Goal: Task Accomplishment & Management: Manage account settings

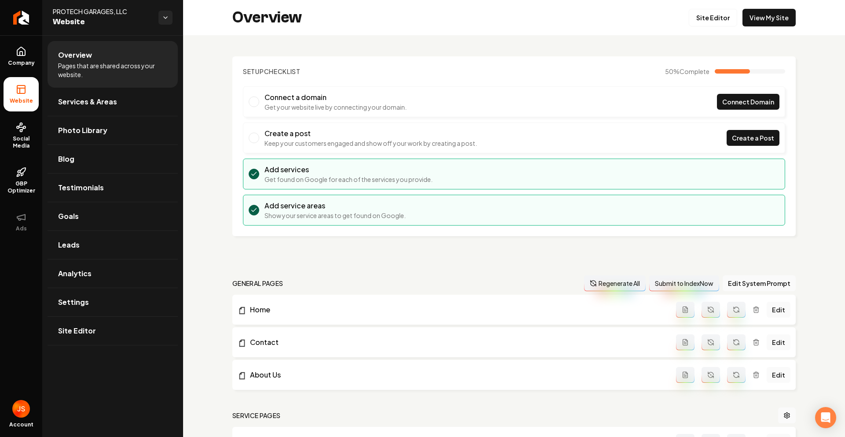
click at [14, 18] on link "Return to dashboard" at bounding box center [21, 17] width 42 height 35
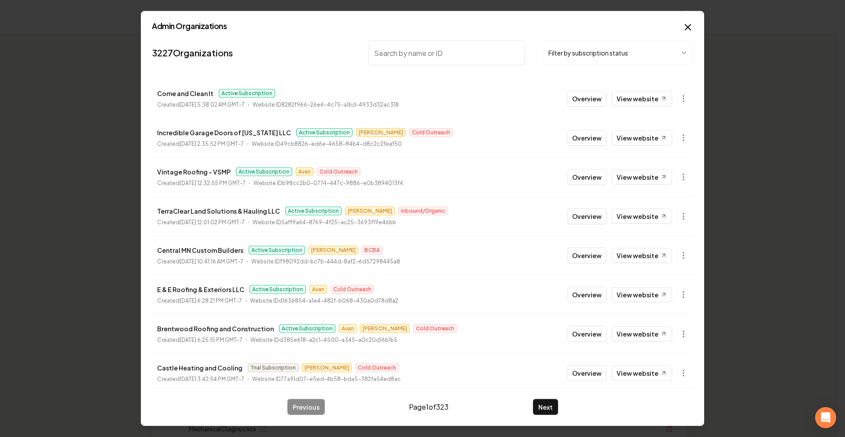
click at [697, 22] on div "Admin Organizations 3227 Organizations Filter by subscription status Come and C…" at bounding box center [422, 218] width 563 height 415
click at [681, 29] on h2 "Admin Organizations" at bounding box center [422, 26] width 541 height 8
click at [679, 31] on div "Admin Organizations 3227 Organizations Filter by subscription status Come and C…" at bounding box center [422, 218] width 563 height 415
click at [689, 22] on icon "button" at bounding box center [688, 27] width 11 height 11
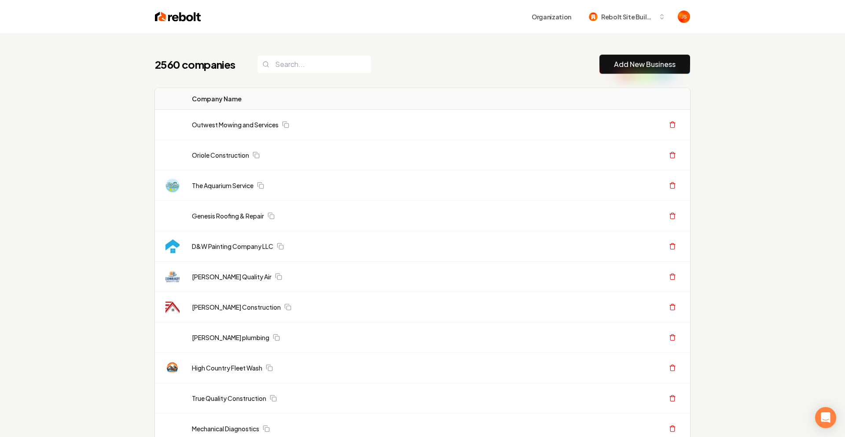
click at [686, 29] on div "Organization Rebolt Site Builder" at bounding box center [422, 16] width 563 height 33
click at [324, 68] on input "search" at bounding box center [311, 64] width 114 height 18
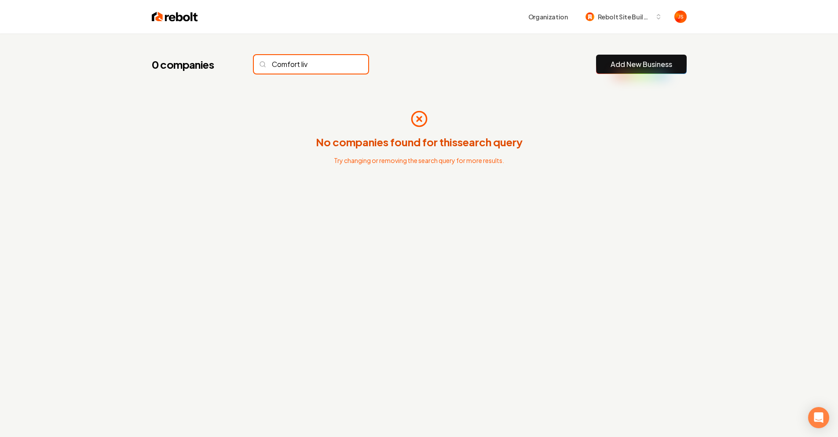
type input "Comfort liv"
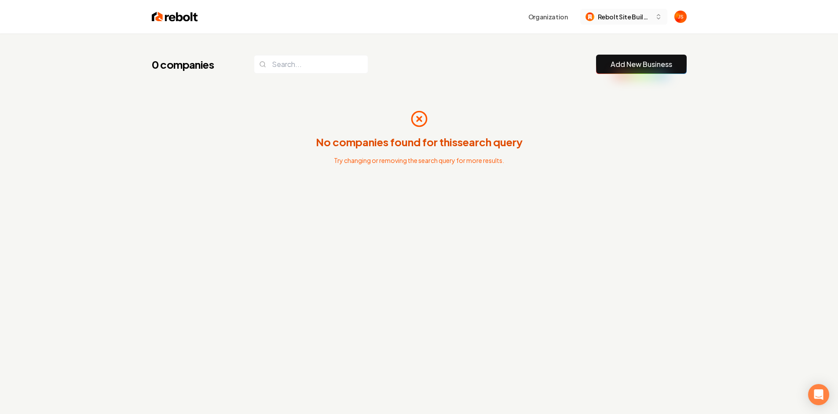
click at [477, 48] on div "0 companies Add New Business No companies found for this search query Try chang…" at bounding box center [419, 137] width 563 height 209
click at [725, 52] on div "0 companies Add New Business No companies found for this search query Try chang…" at bounding box center [419, 240] width 838 height 414
click at [630, 15] on span "Rebolt Site Builder" at bounding box center [625, 16] width 54 height 9
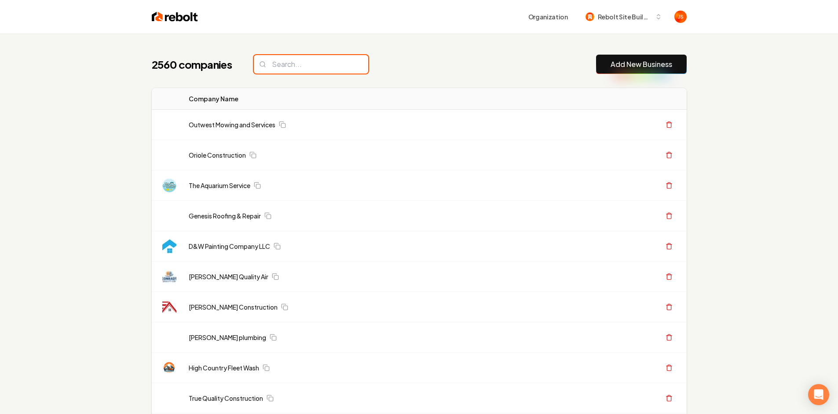
click at [327, 71] on input "search" at bounding box center [311, 64] width 114 height 18
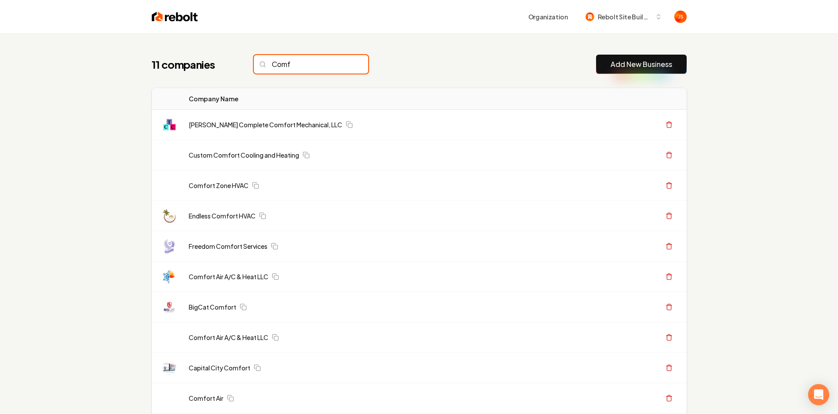
type input "Comf"
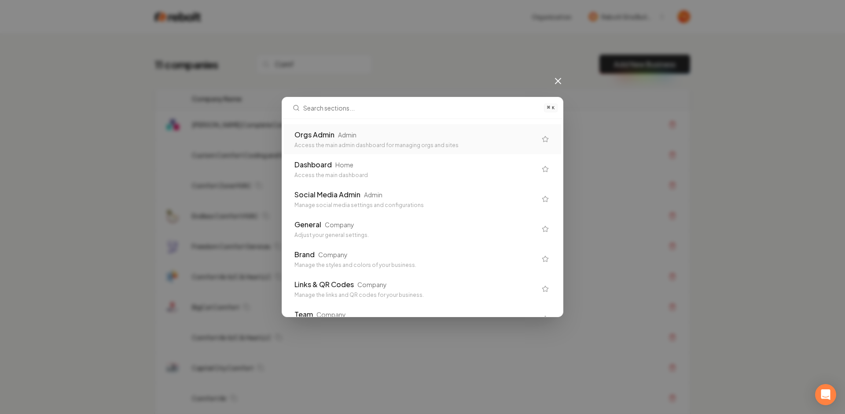
click at [338, 137] on div "Admin" at bounding box center [347, 134] width 18 height 9
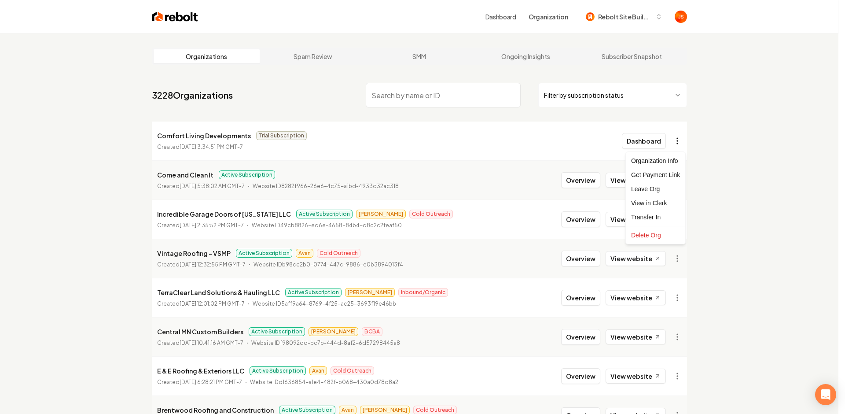
click at [685, 136] on html "Dashboard Organization Rebolt Site Builder Organizations Spam Review SMM Ongoin…" at bounding box center [422, 207] width 845 height 414
click at [679, 136] on html "Dashboard Organization Rebolt Site Builder Organizations Spam Review SMM Ongoin…" at bounding box center [422, 207] width 845 height 414
click at [659, 177] on div "Get Payment Link" at bounding box center [656, 175] width 56 height 14
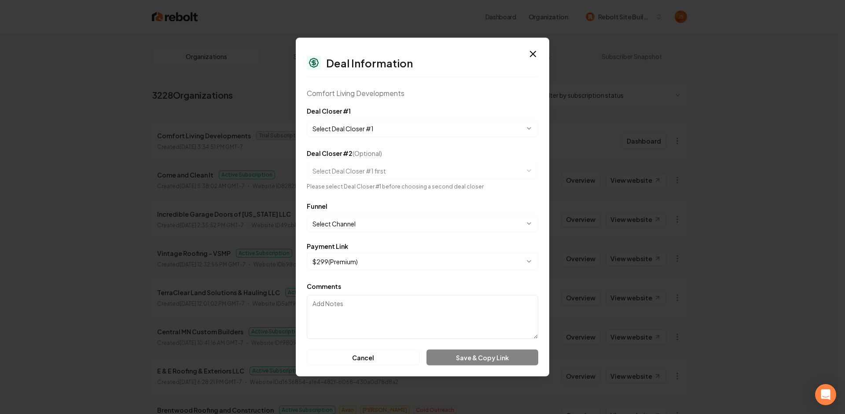
click at [400, 118] on div "**********" at bounding box center [422, 122] width 231 height 32
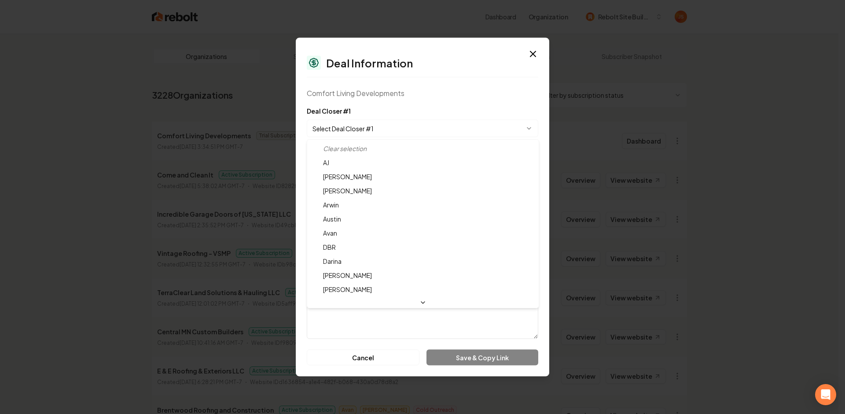
click at [398, 123] on body "Dashboard Organization Rebolt Site Builder Organizations Spam Review SMM Ongoin…" at bounding box center [419, 207] width 838 height 414
select select "**********"
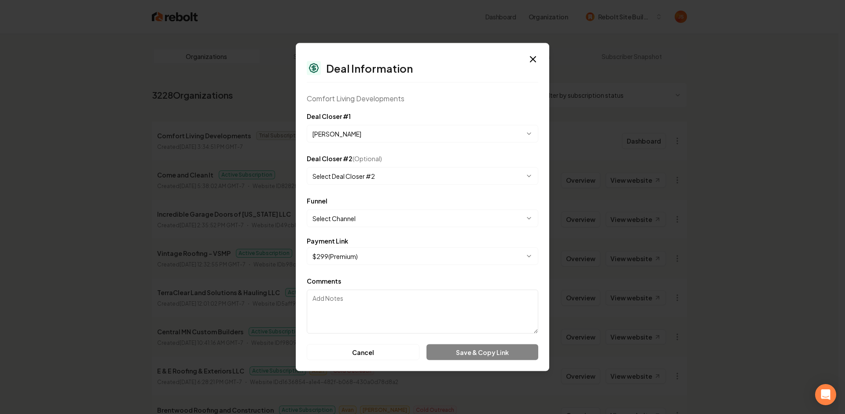
click at [359, 171] on body "Dashboard Organization Rebolt Site Builder Organizations Spam Review SMM Ongoin…" at bounding box center [419, 207] width 838 height 414
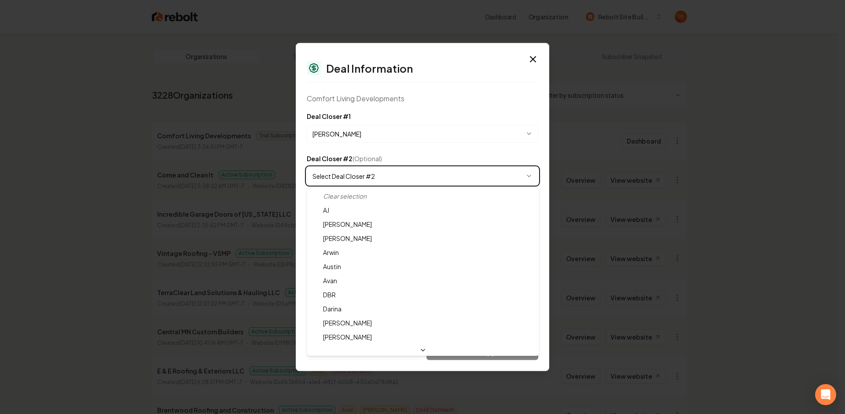
click at [407, 150] on body "Dashboard Organization Rebolt Site Builder Organizations Spam Review SMM Ongoin…" at bounding box center [419, 207] width 838 height 414
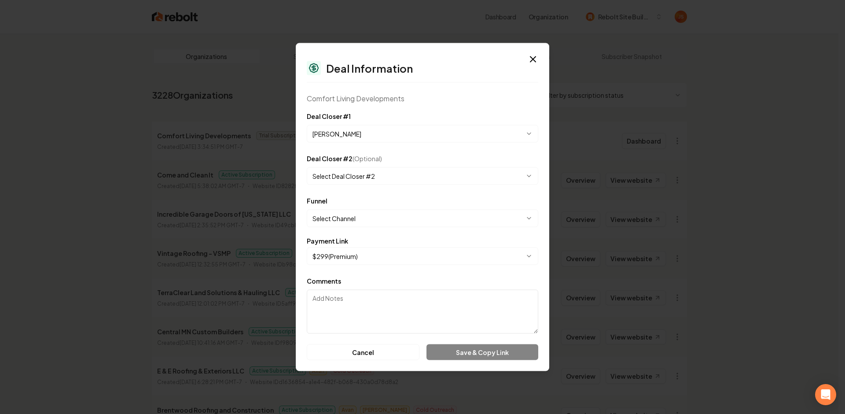
click at [355, 214] on body "Dashboard Organization Rebolt Site Builder Organizations Spam Review SMM Ongoin…" at bounding box center [419, 207] width 838 height 414
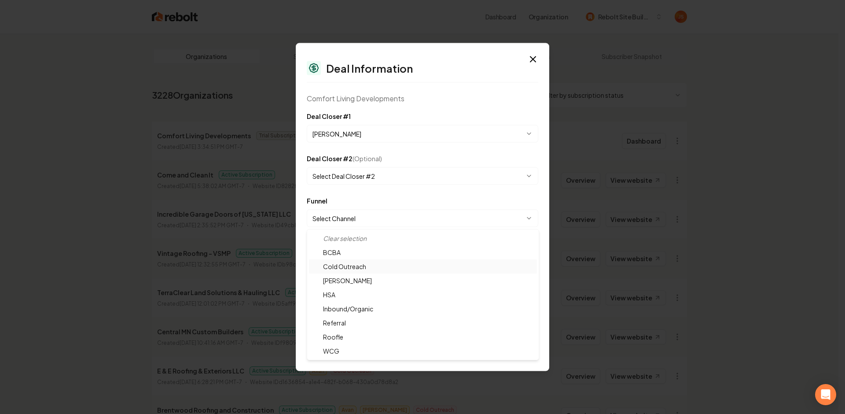
select select "**********"
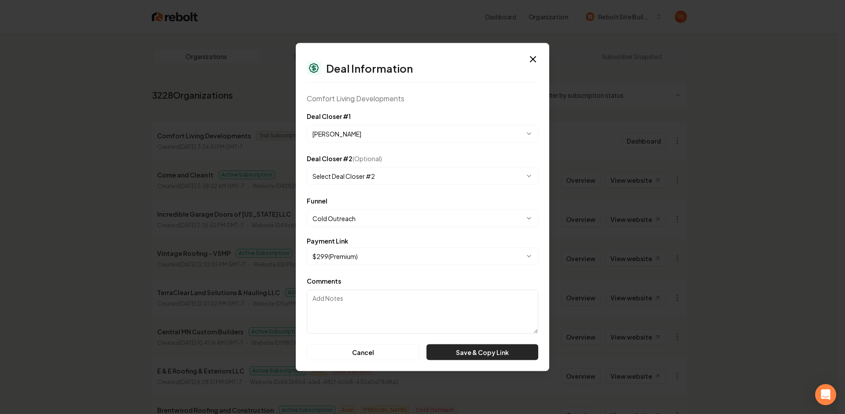
click at [455, 354] on button "Save & Copy Link" at bounding box center [482, 352] width 112 height 16
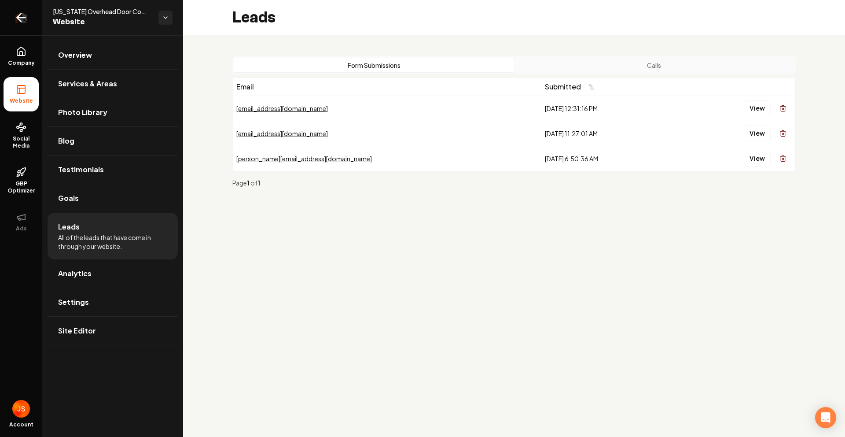
click at [22, 9] on link "Return to dashboard" at bounding box center [21, 17] width 42 height 35
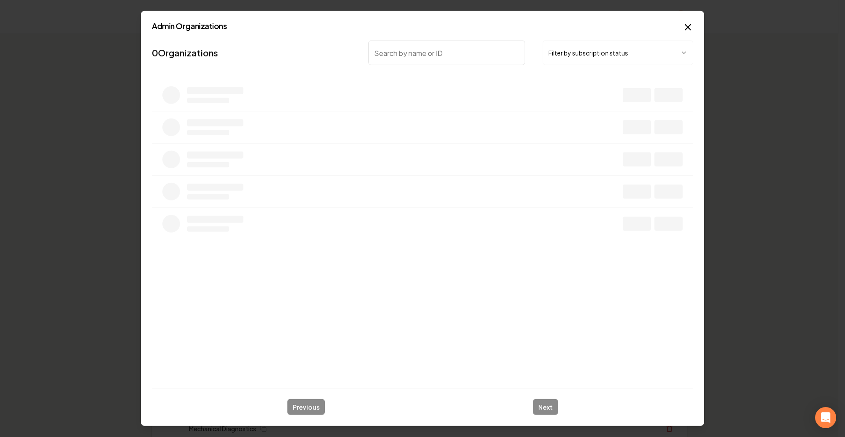
click at [408, 55] on input "search" at bounding box center [446, 52] width 157 height 25
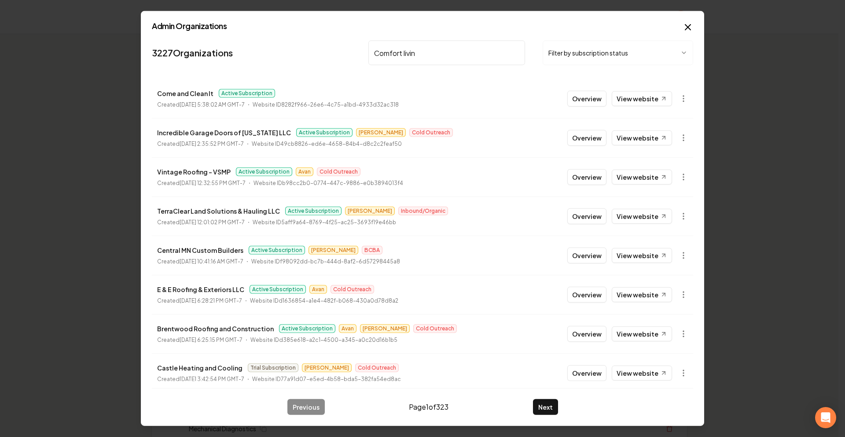
type input "Comfort living"
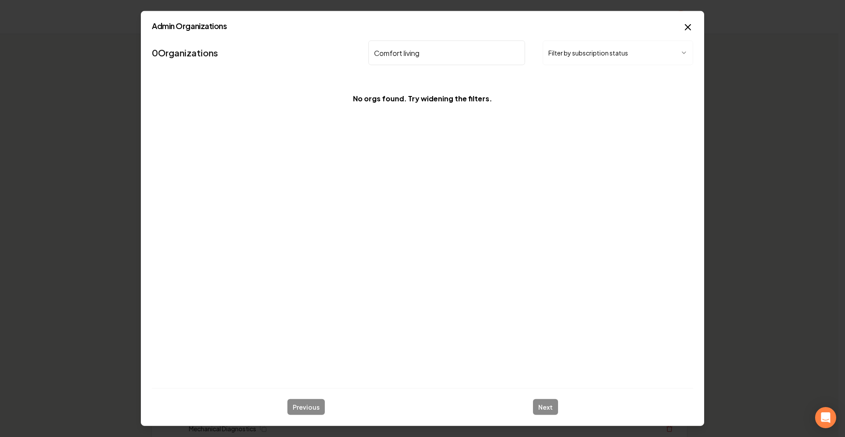
click at [686, 24] on icon "button" at bounding box center [688, 27] width 11 height 11
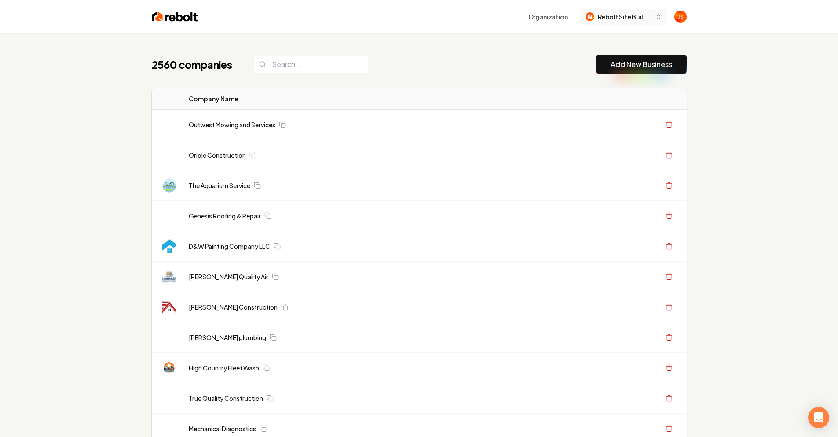
click at [628, 19] on span "Rebolt Site Builder" at bounding box center [625, 16] width 54 height 9
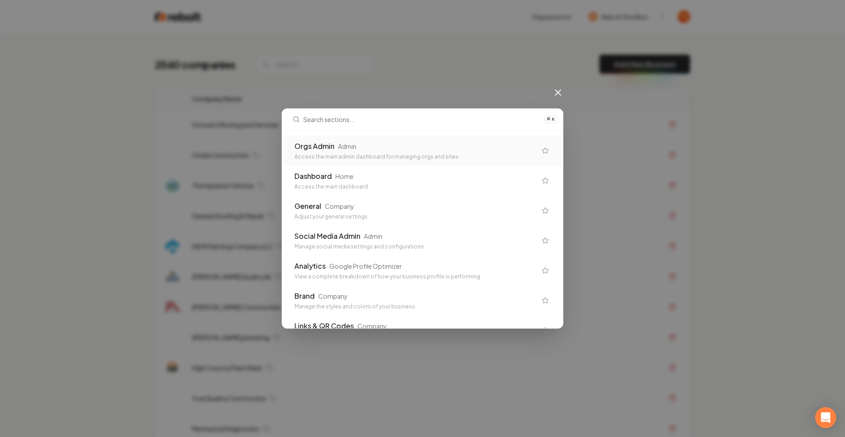
click at [356, 143] on div "Admin" at bounding box center [347, 146] width 18 height 9
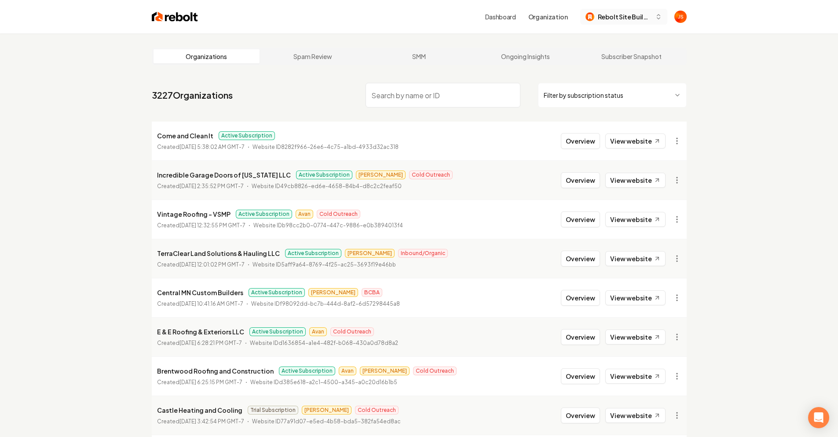
click at [612, 14] on span "Rebolt Site Builder" at bounding box center [625, 16] width 54 height 9
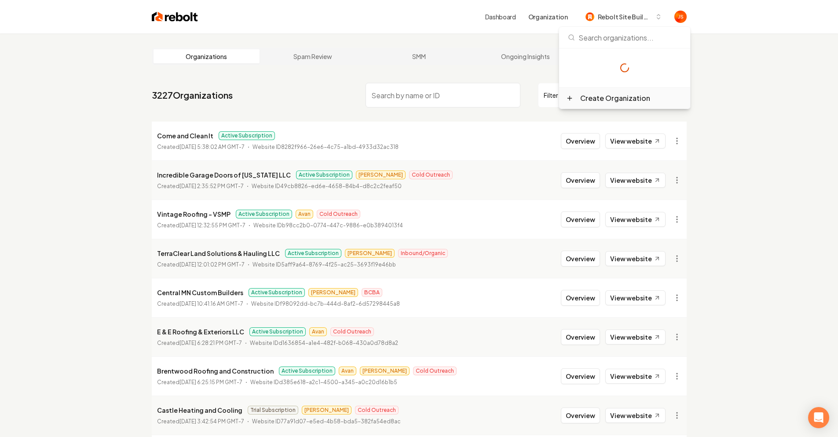
click at [605, 93] on div "Create Organization" at bounding box center [624, 78] width 131 height 60
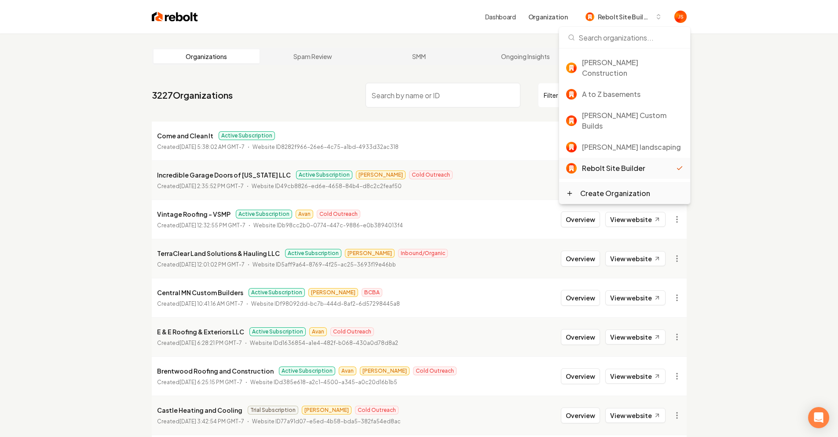
click at [587, 188] on div "Create Organization" at bounding box center [615, 193] width 70 height 11
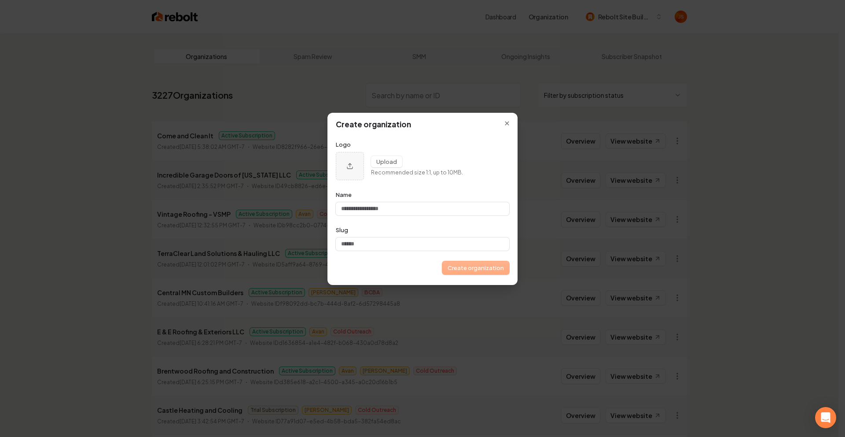
type input "*"
type input "**"
type input "***"
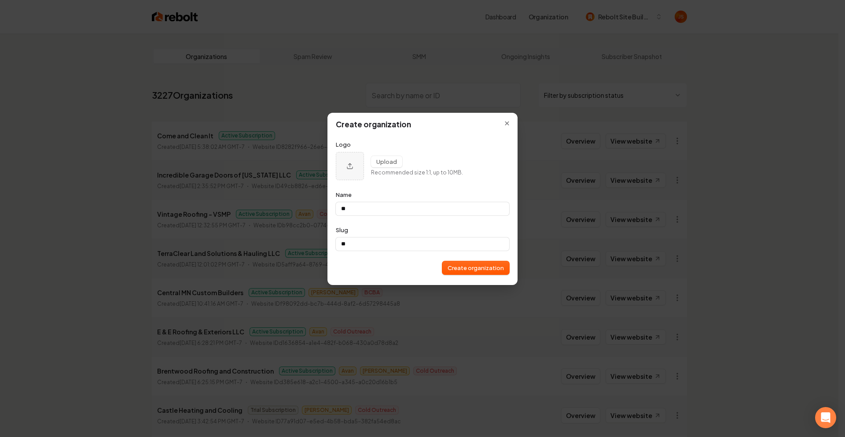
type input "***"
type input "****"
type input "*****"
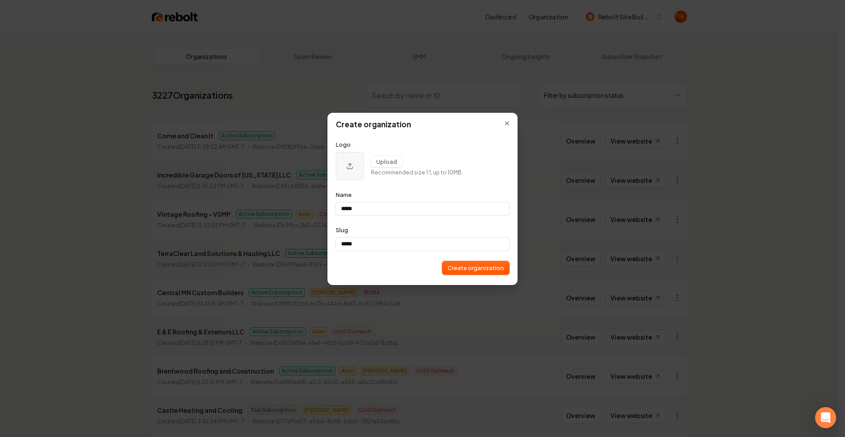
type input "******"
type input "*******"
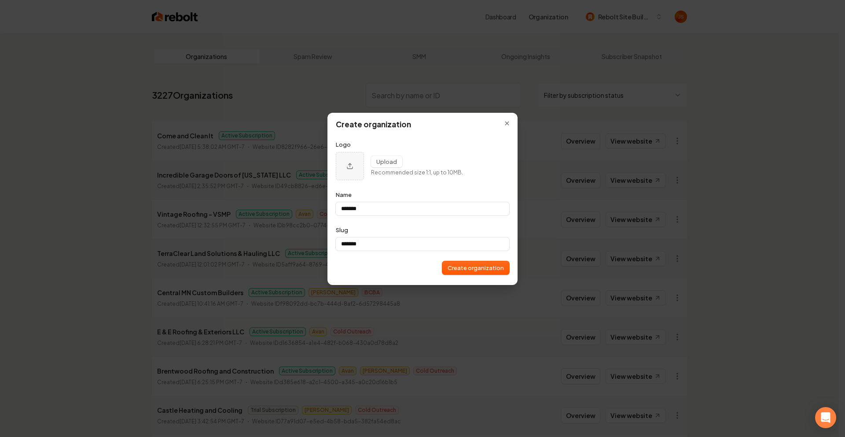
type input "*******"
type input "*********"
type input "**********"
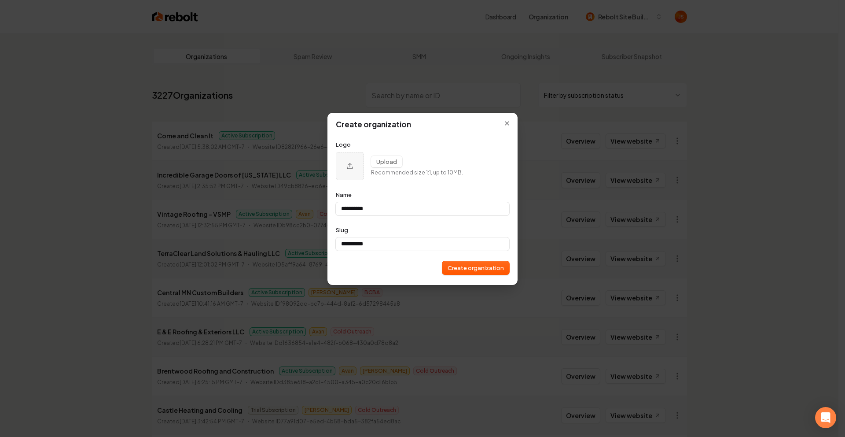
type input "**********"
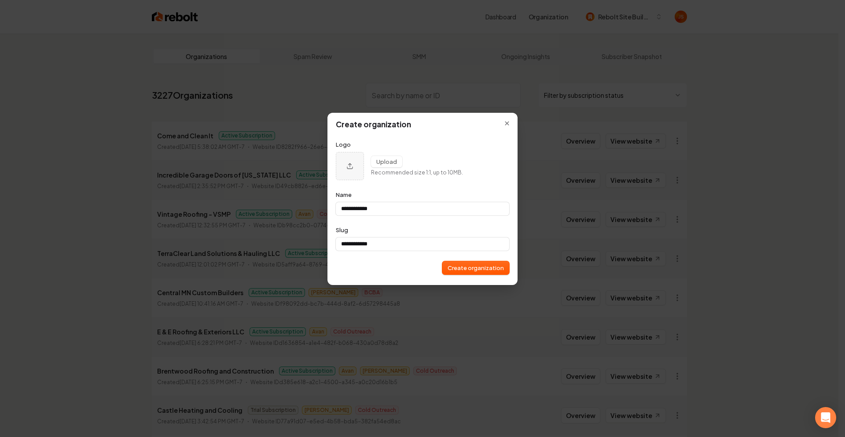
type input "**********"
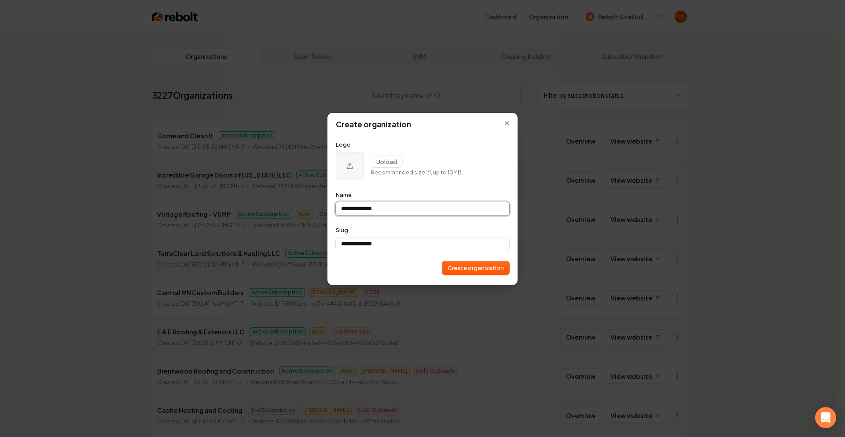
type input "**********"
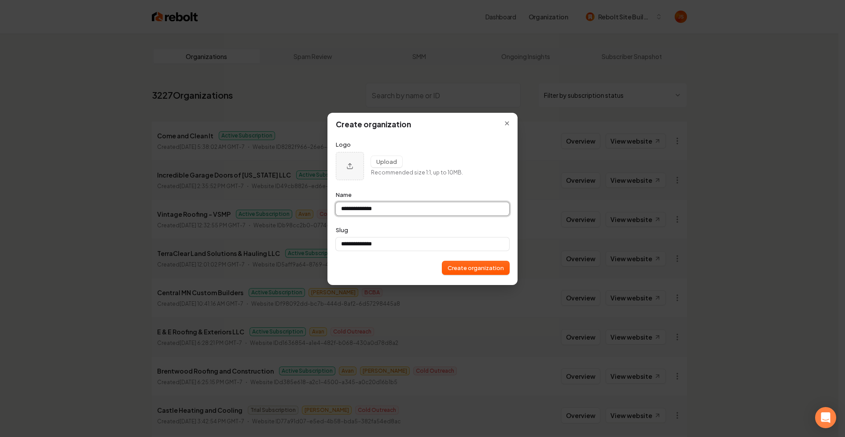
type input "**********"
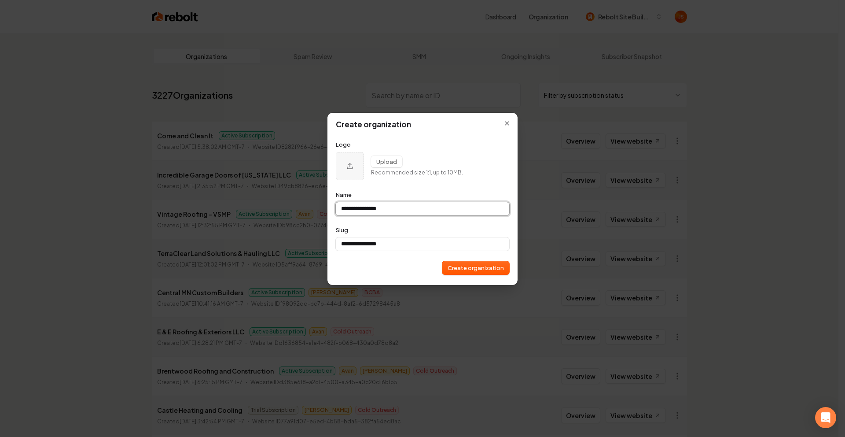
type input "**********"
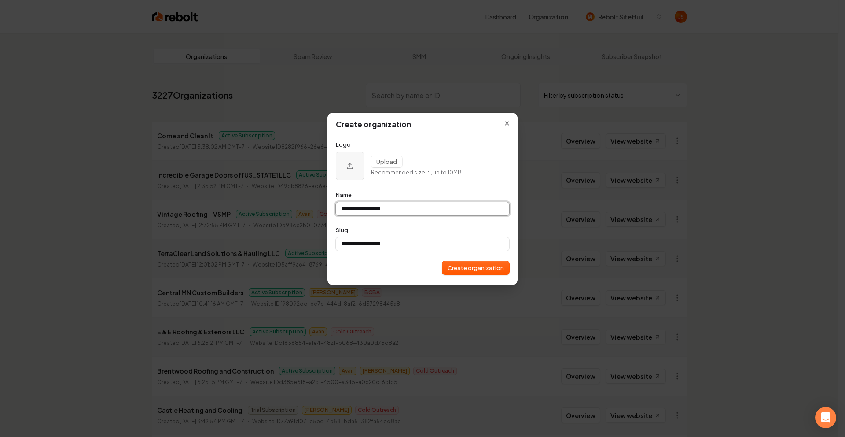
type input "**********"
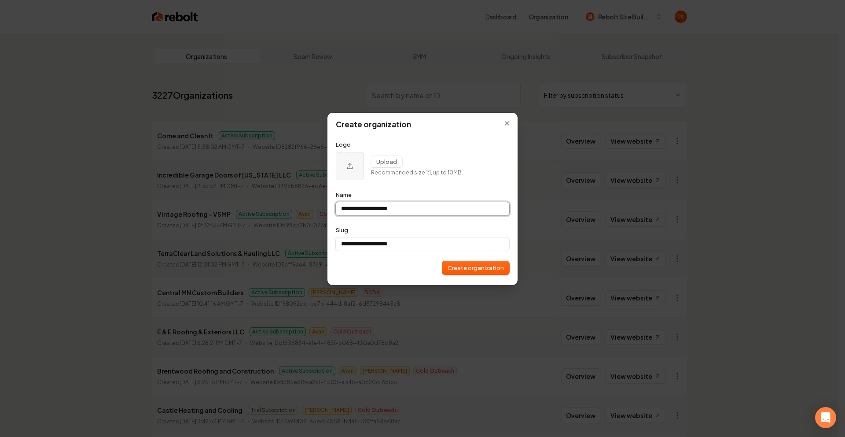
type input "**********"
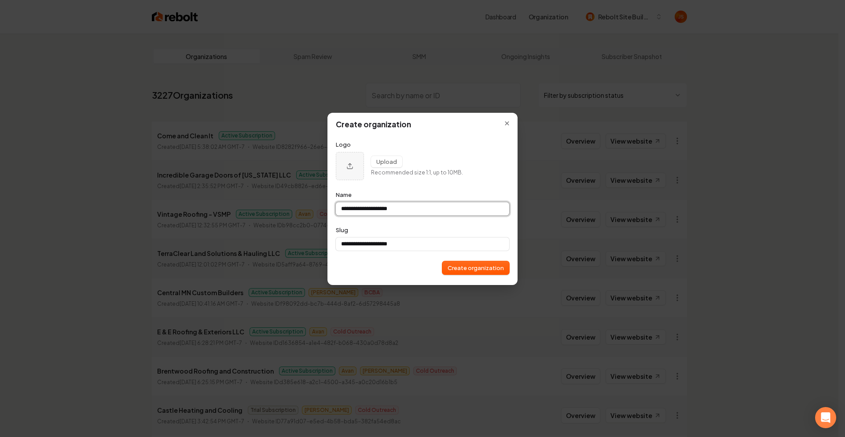
type input "**********"
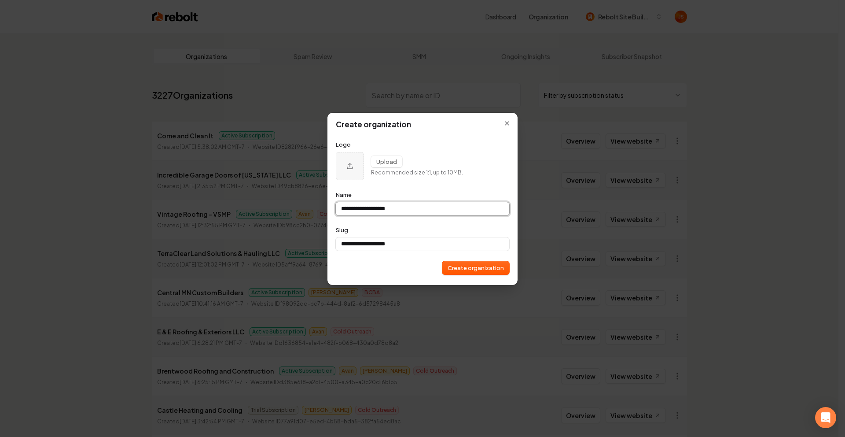
type input "**********"
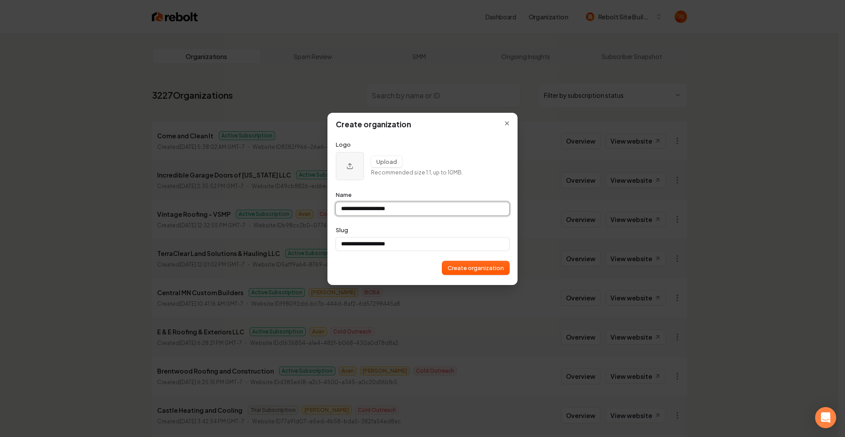
type input "**********"
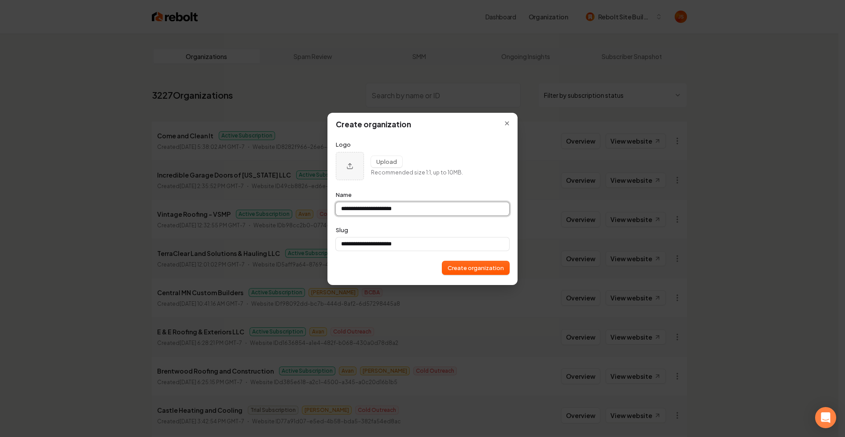
type input "**********"
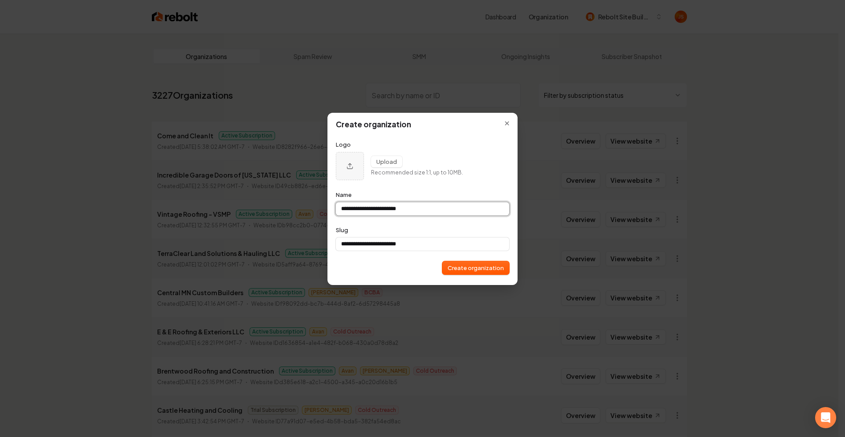
type input "**********"
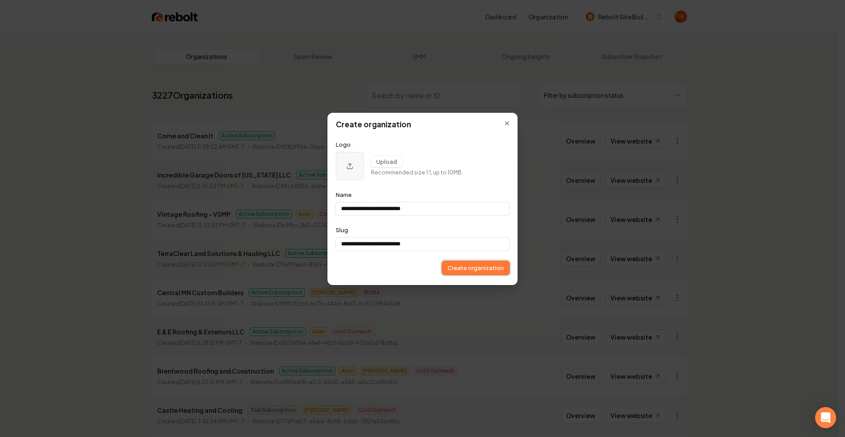
click at [467, 271] on button "Create organization" at bounding box center [475, 267] width 67 height 13
type input "**********"
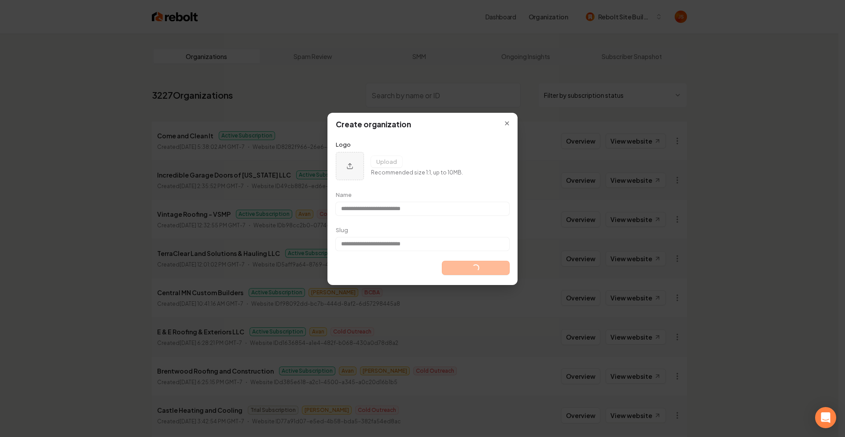
type input "**********"
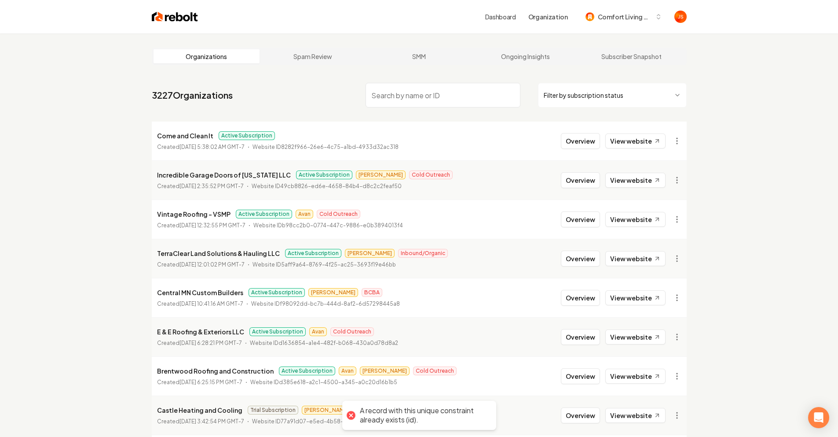
click at [420, 98] on input "search" at bounding box center [443, 95] width 155 height 25
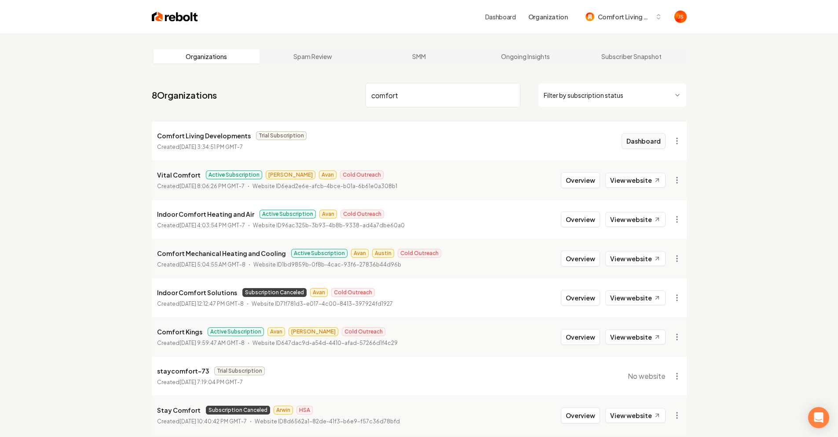
type input "comfort"
click at [650, 138] on button "Dashboard" at bounding box center [644, 141] width 44 height 16
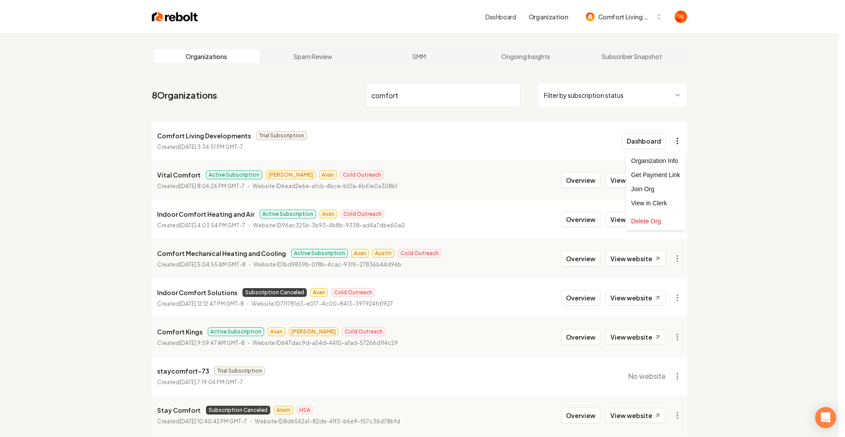
click at [681, 136] on html "Dashboard Organization Comfort Living Developments Organizations Spam Review SM…" at bounding box center [422, 218] width 845 height 437
click at [647, 141] on html "Dashboard Organization Comfort Living Developments Organizations Spam Review SM…" at bounding box center [422, 218] width 845 height 437
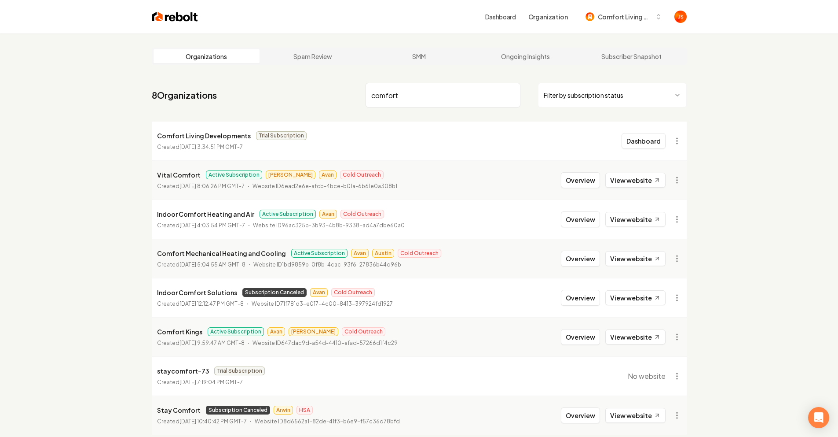
click at [647, 141] on button "Dashboard" at bounding box center [644, 141] width 44 height 16
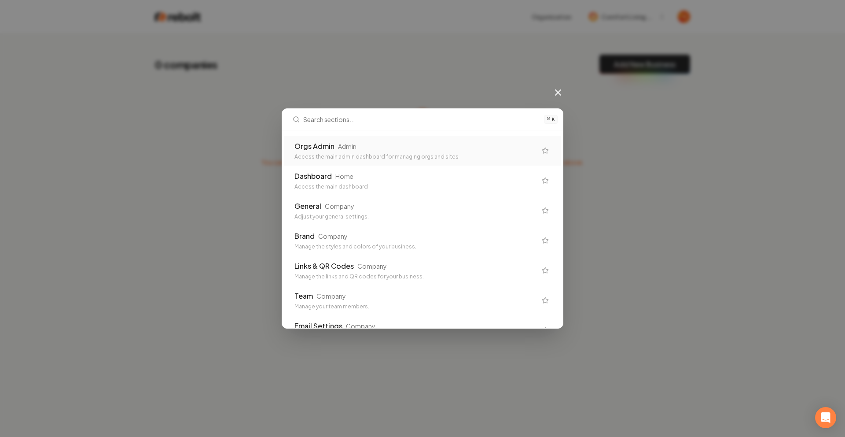
click at [375, 154] on div "Access the main admin dashboard for managing orgs and sites" at bounding box center [415, 156] width 242 height 7
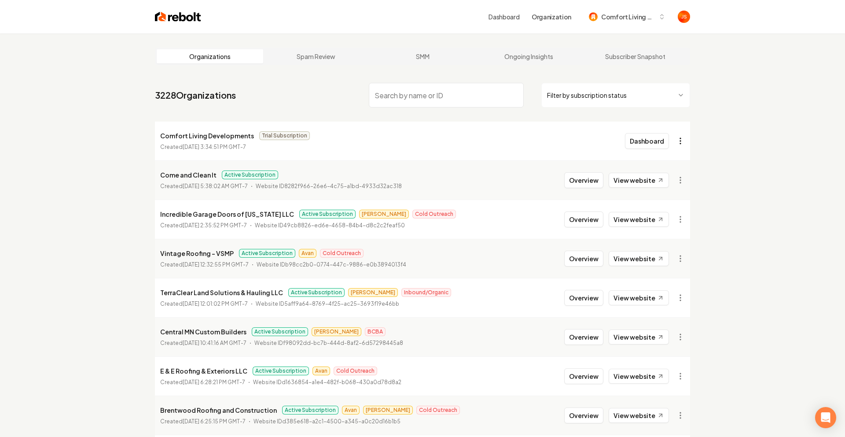
click at [679, 143] on html "Dashboard Organization Comfort Living Developments Organizations Spam Review SM…" at bounding box center [422, 218] width 845 height 437
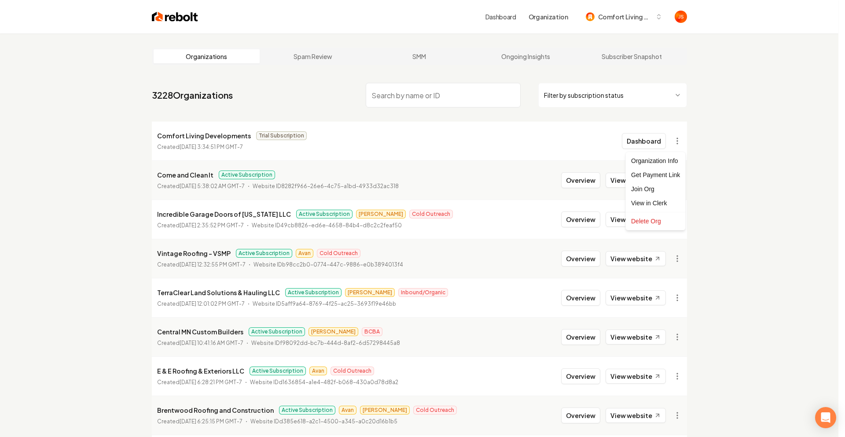
click at [190, 138] on html "Dashboard Organization Comfort Living Developments Organizations Spam Review SM…" at bounding box center [422, 218] width 845 height 437
click at [190, 138] on p "Comfort Living Developments" at bounding box center [204, 135] width 94 height 11
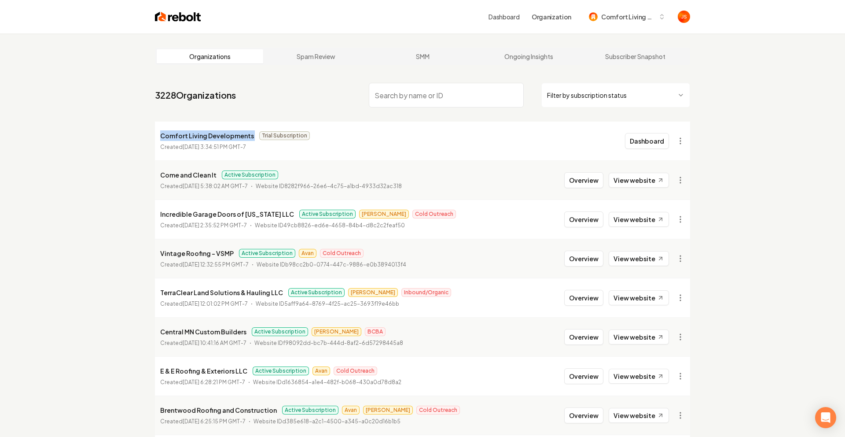
click at [190, 138] on p "Comfort Living Developments" at bounding box center [207, 135] width 94 height 11
click at [175, 143] on p "Created [DATE] 3:34:51 PM GMT-7" at bounding box center [200, 147] width 86 height 9
click at [174, 131] on p "Comfort Living Developments" at bounding box center [204, 135] width 94 height 11
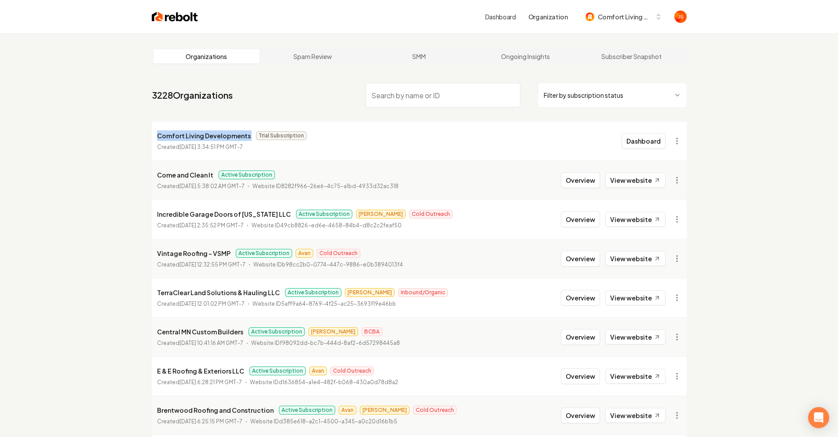
copy p "Comfort Living Developments"
click at [605, 18] on span "Comfort Living Developments" at bounding box center [625, 16] width 54 height 9
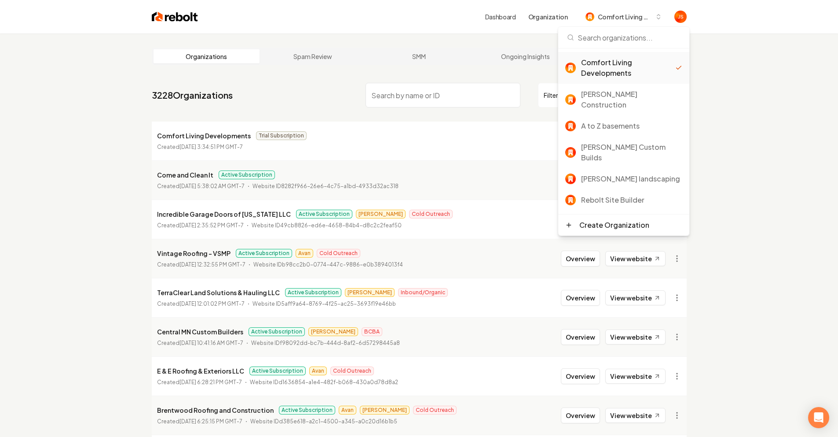
click at [716, 62] on div "Organizations Spam Review SMM Ongoing Insights Subscriber Snapshot 3228 Organiz…" at bounding box center [419, 291] width 838 height 516
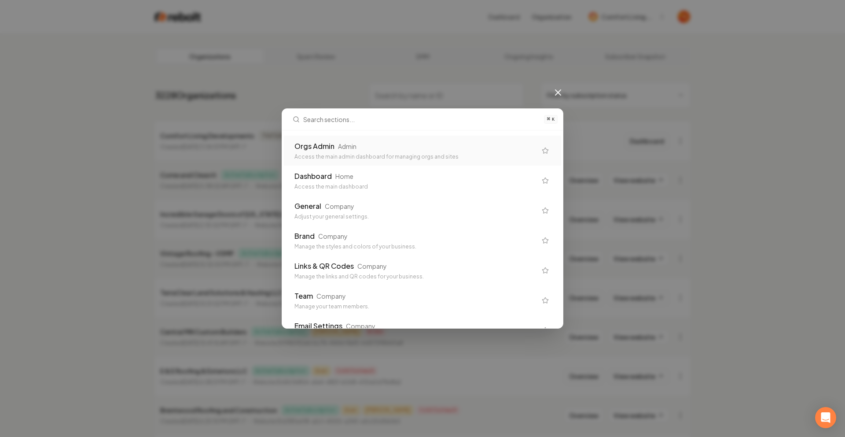
click at [384, 157] on div "Access the main admin dashboard for managing orgs and sites" at bounding box center [415, 156] width 242 height 7
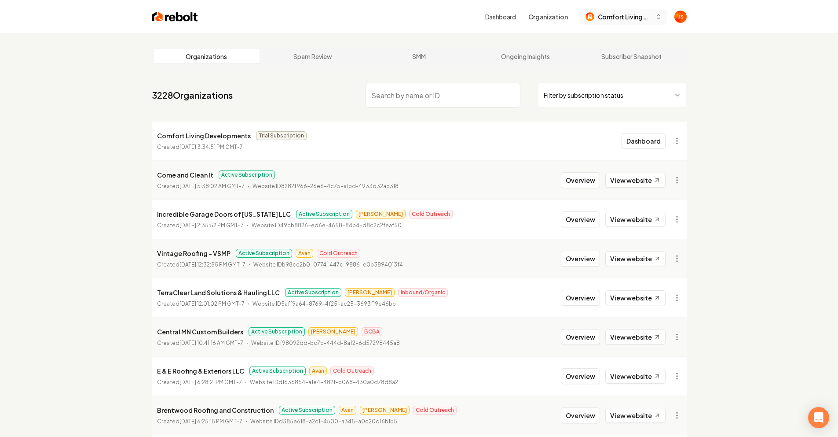
click at [619, 16] on span "Comfort Living Developments" at bounding box center [625, 16] width 54 height 9
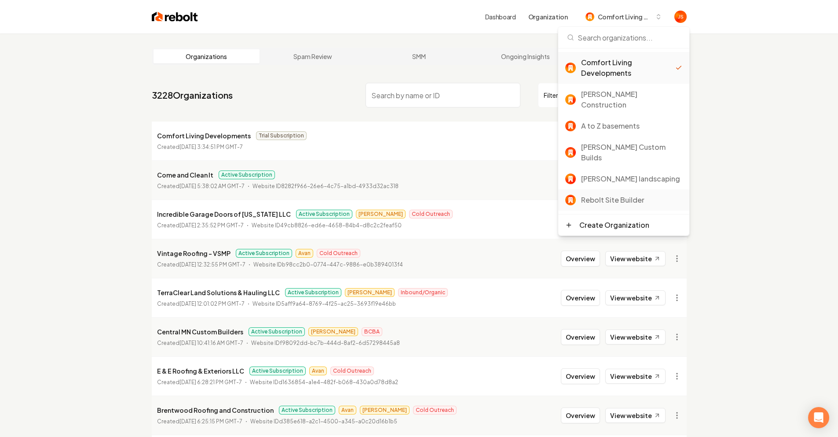
click at [613, 195] on div "Rebolt Site Builder" at bounding box center [631, 200] width 101 height 11
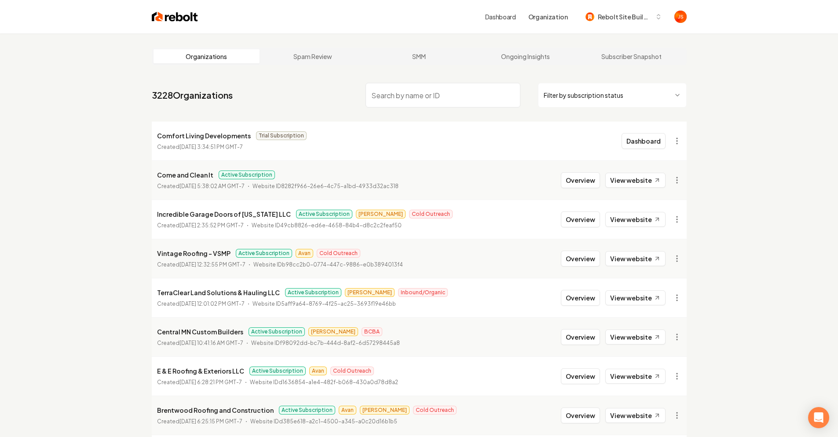
click at [381, 105] on input "search" at bounding box center [443, 95] width 155 height 25
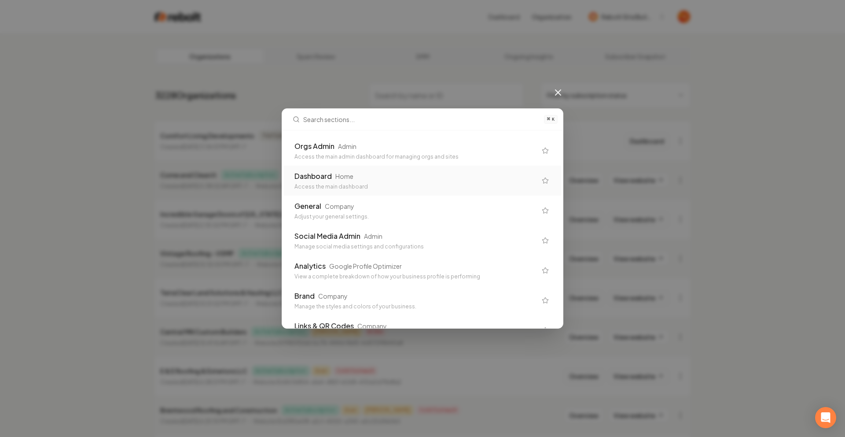
click at [373, 194] on div "Dashboard Home Access the main dashboard" at bounding box center [422, 180] width 277 height 30
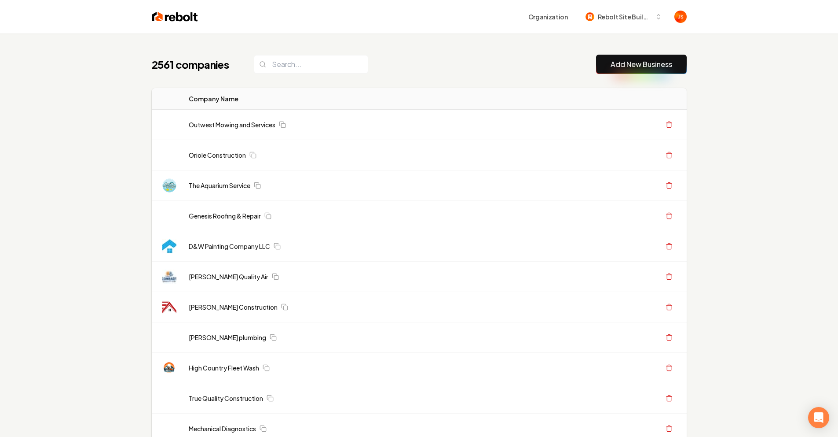
click at [316, 68] on input "search" at bounding box center [311, 64] width 114 height 18
paste input "Comfort Living Developments"
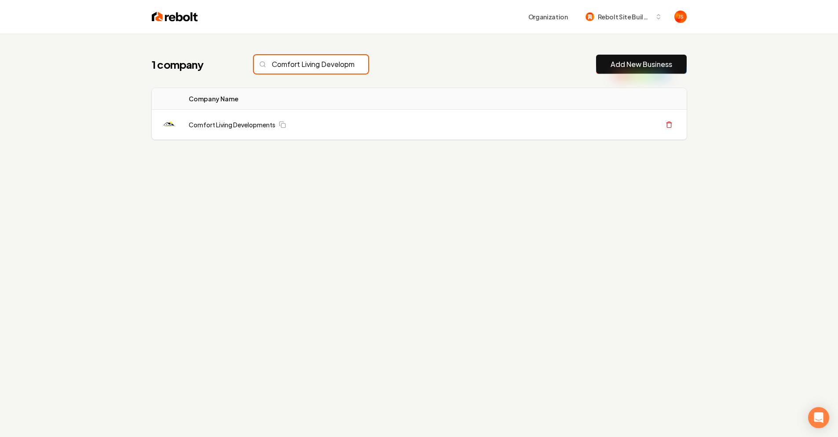
scroll to position [0, 32]
type input "Comfort Living Developments"
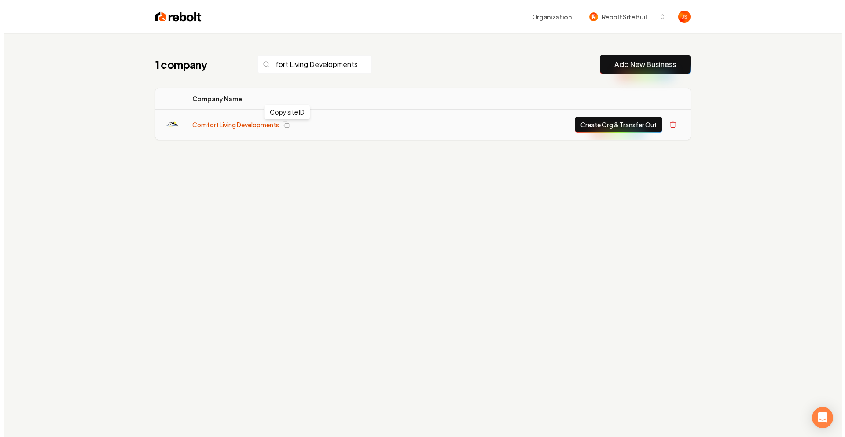
scroll to position [0, 0]
click at [248, 126] on link "Comfort Living Developments" at bounding box center [232, 124] width 87 height 9
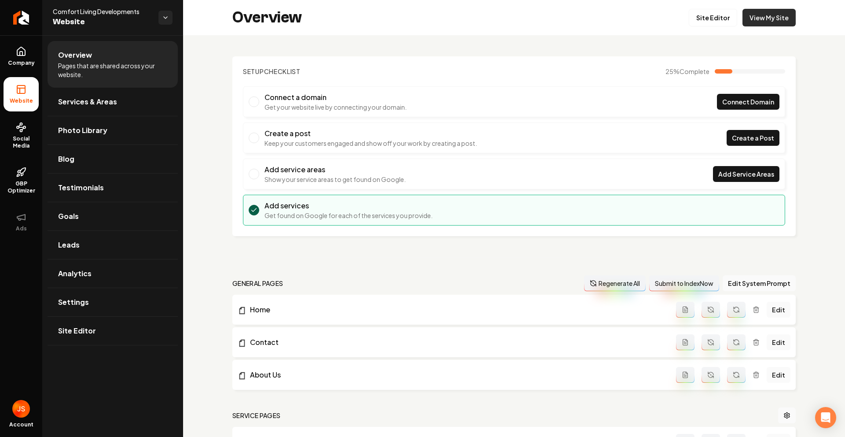
click at [766, 23] on link "View My Site" at bounding box center [768, 18] width 53 height 18
click at [55, 104] on link "Services & Areas" at bounding box center [113, 102] width 130 height 28
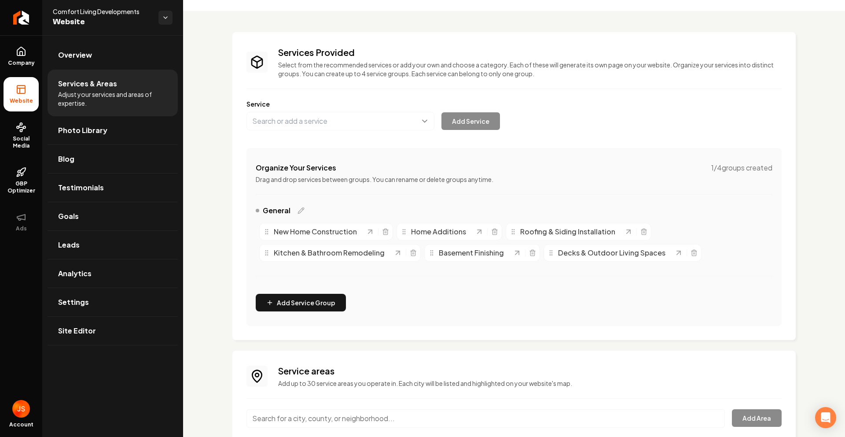
scroll to position [73, 0]
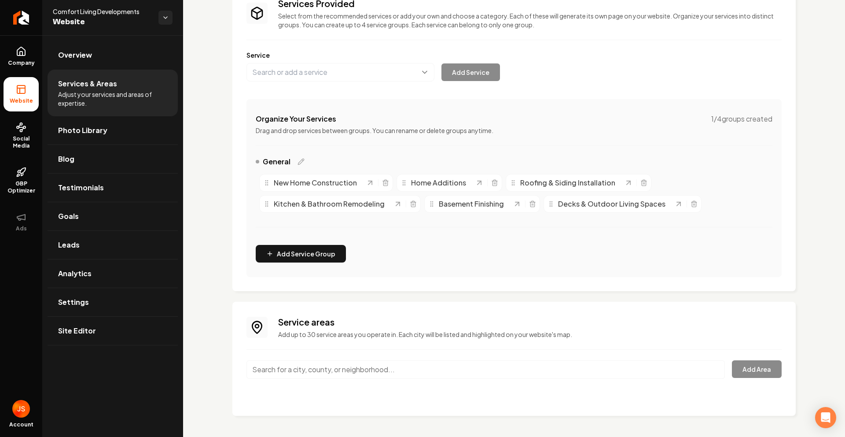
click at [283, 372] on input "Main content area" at bounding box center [485, 369] width 478 height 18
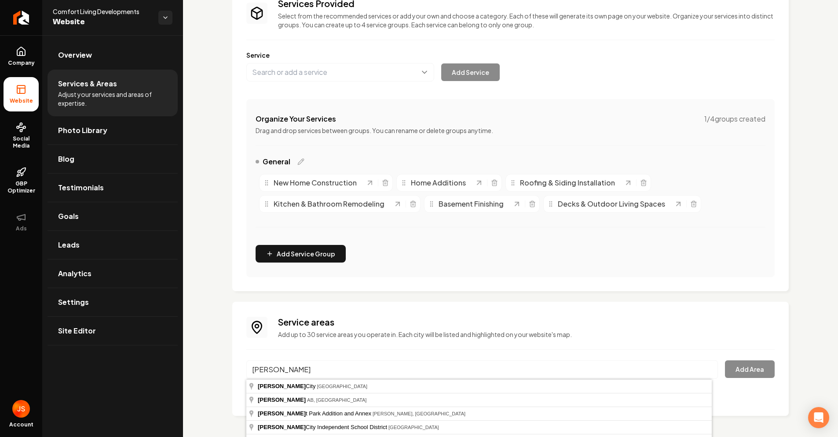
type input "[GEOGRAPHIC_DATA], [GEOGRAPHIC_DATA]"
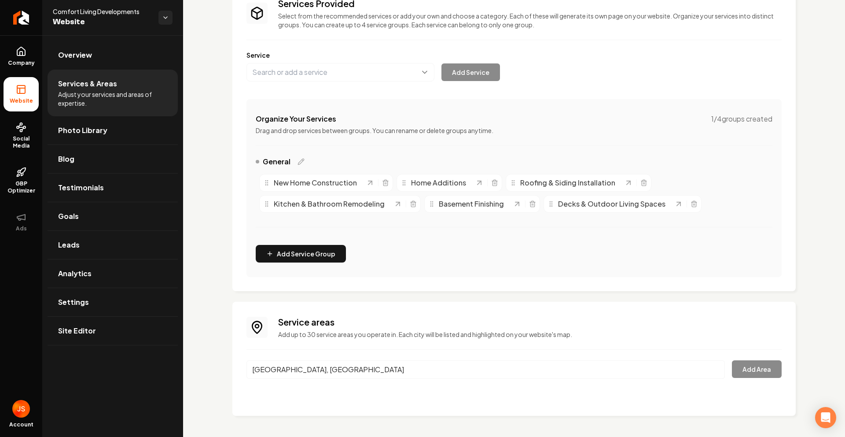
drag, startPoint x: 317, startPoint y: 389, endPoint x: 352, endPoint y: 378, distance: 36.5
click at [745, 367] on button "Add Area" at bounding box center [757, 369] width 50 height 18
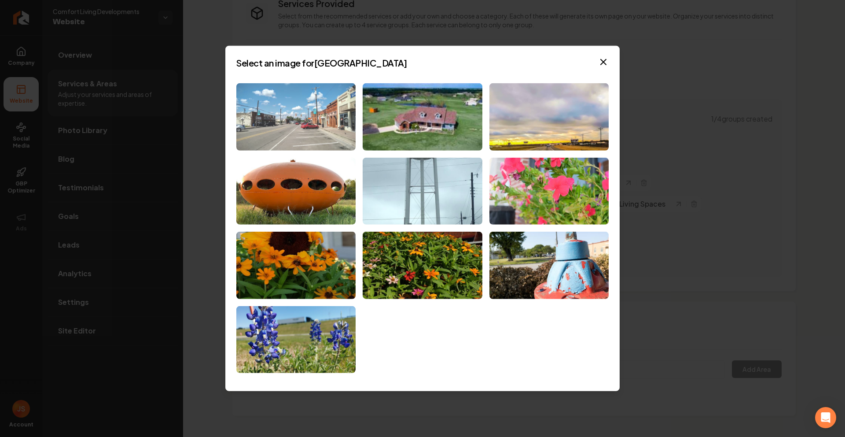
click at [320, 105] on img at bounding box center [295, 116] width 119 height 67
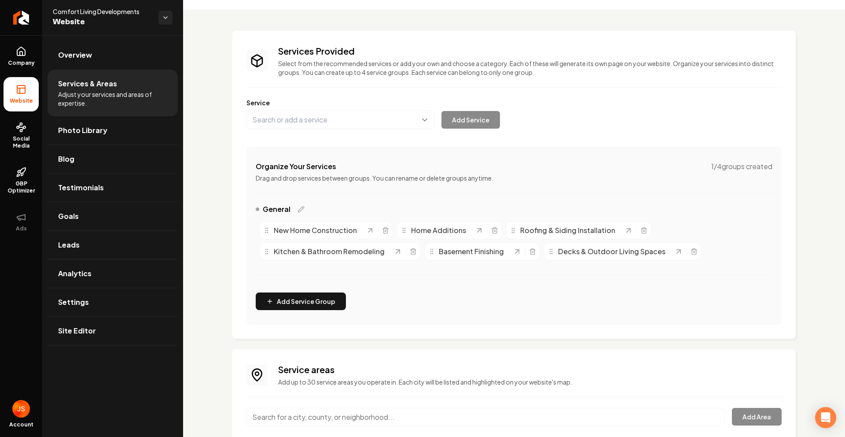
scroll to position [92, 0]
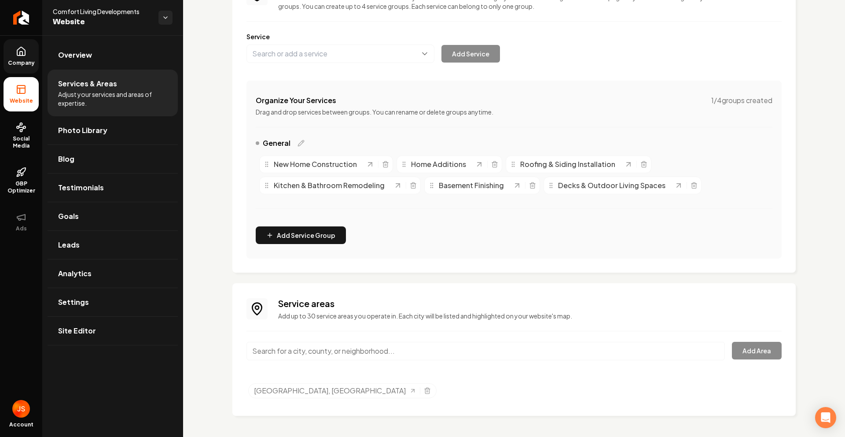
click at [25, 54] on icon at bounding box center [21, 51] width 8 height 8
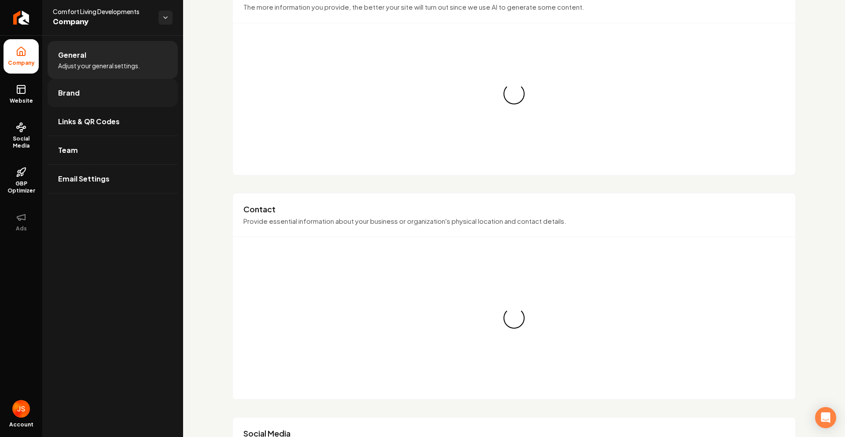
click at [68, 87] on link "Brand" at bounding box center [113, 93] width 130 height 28
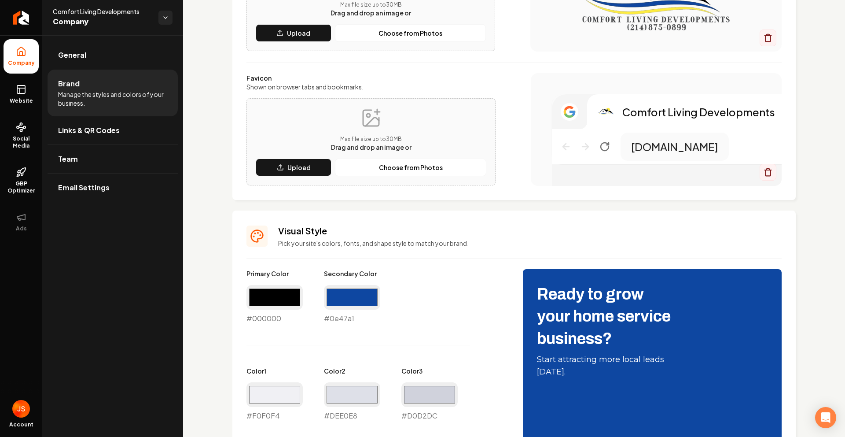
scroll to position [176, 0]
click at [342, 316] on div "#0e47a1 #0e47a1" at bounding box center [352, 304] width 56 height 39
copy div "#0e47a1"
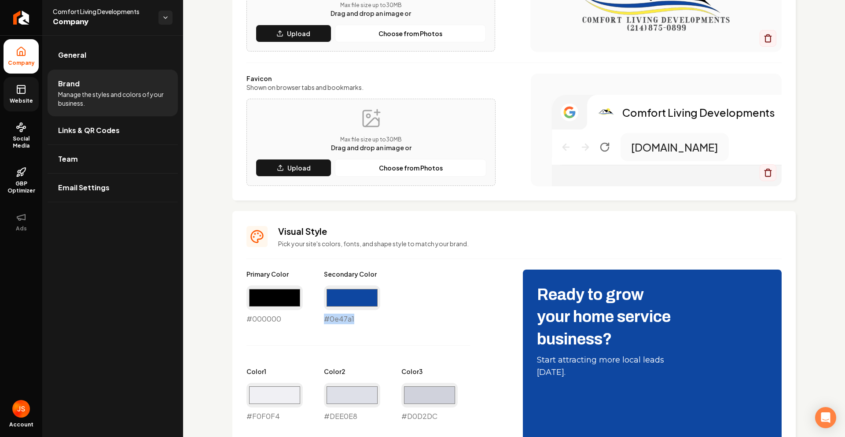
click at [27, 91] on link "Website" at bounding box center [21, 94] width 35 height 34
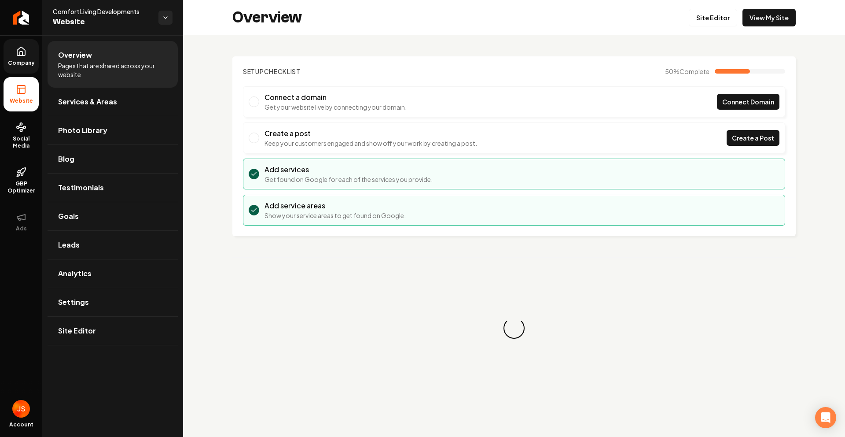
click at [19, 63] on span "Company" at bounding box center [21, 62] width 34 height 7
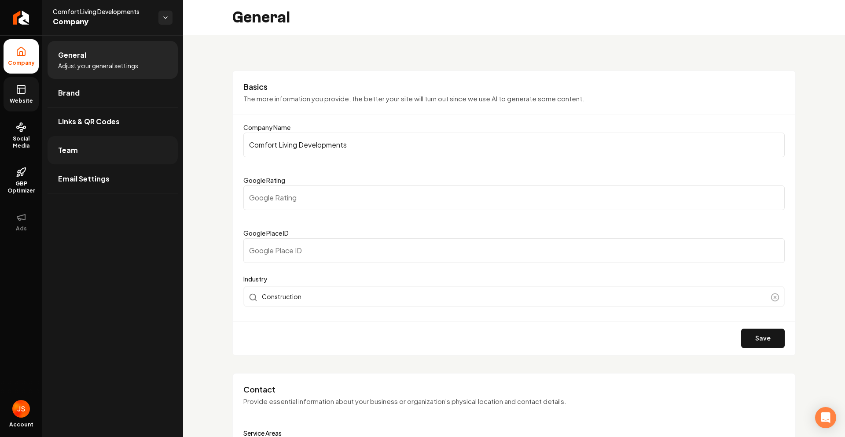
click at [81, 146] on link "Team" at bounding box center [113, 150] width 130 height 28
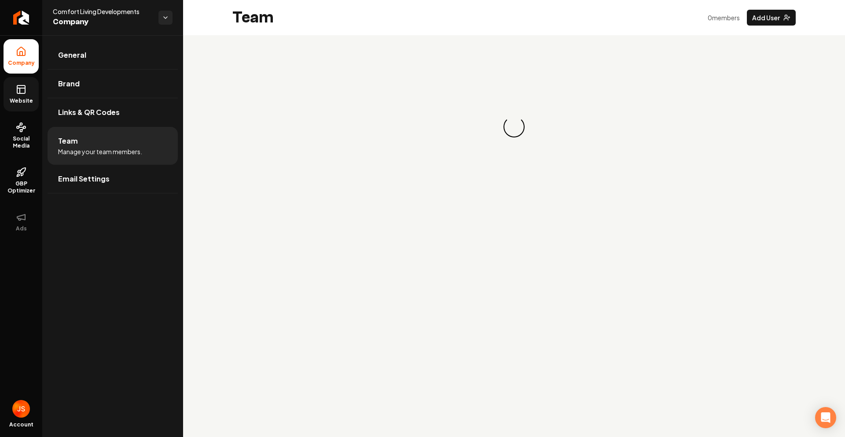
click at [32, 85] on link "Website" at bounding box center [21, 94] width 35 height 34
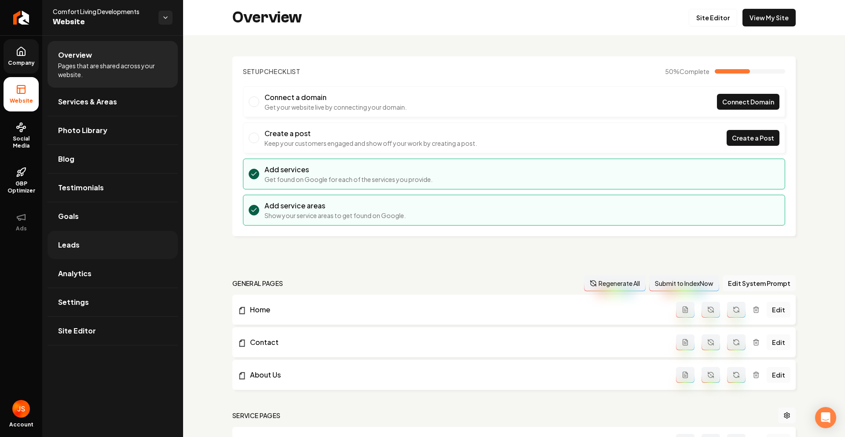
click at [97, 251] on link "Leads" at bounding box center [113, 245] width 130 height 28
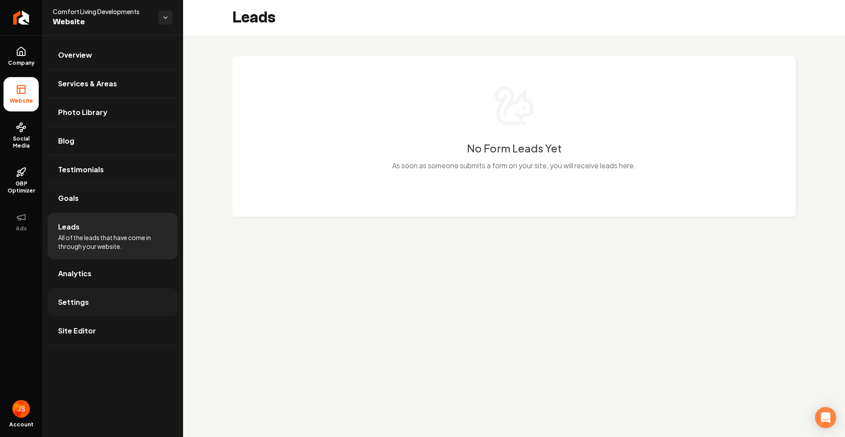
click at [66, 305] on span "Settings" at bounding box center [73, 302] width 31 height 11
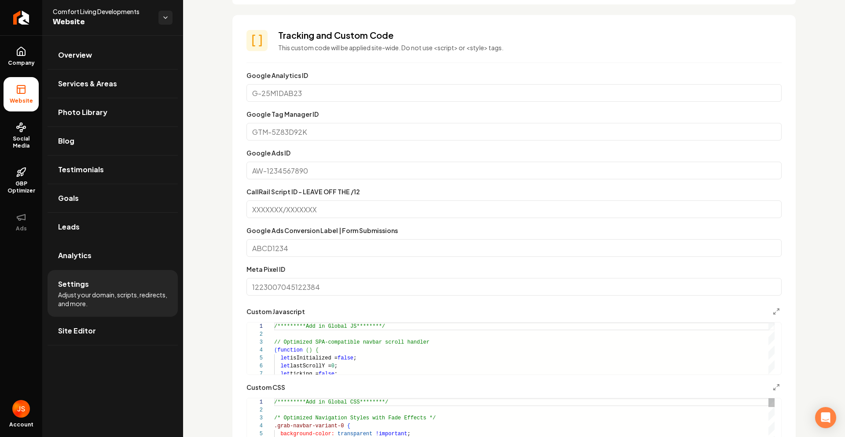
scroll to position [48, 0]
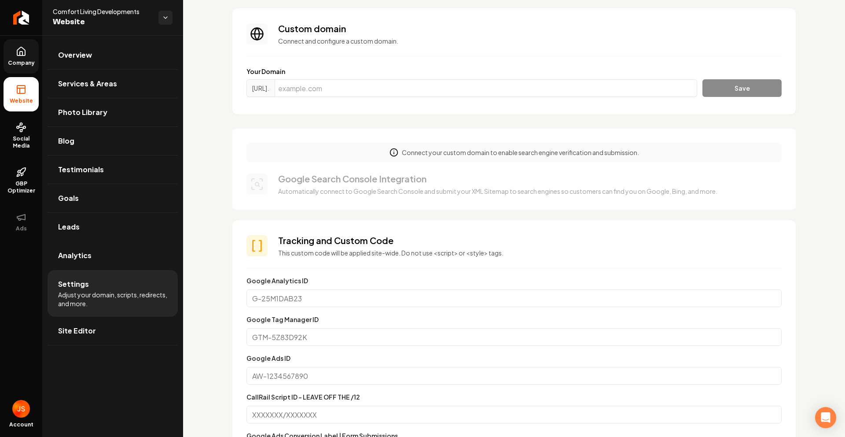
click at [30, 60] on span "Company" at bounding box center [21, 62] width 34 height 7
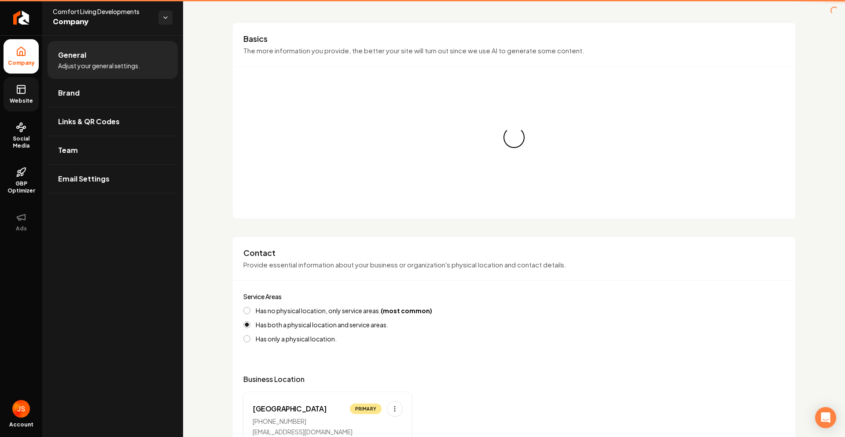
click at [20, 79] on link "Website" at bounding box center [21, 94] width 35 height 34
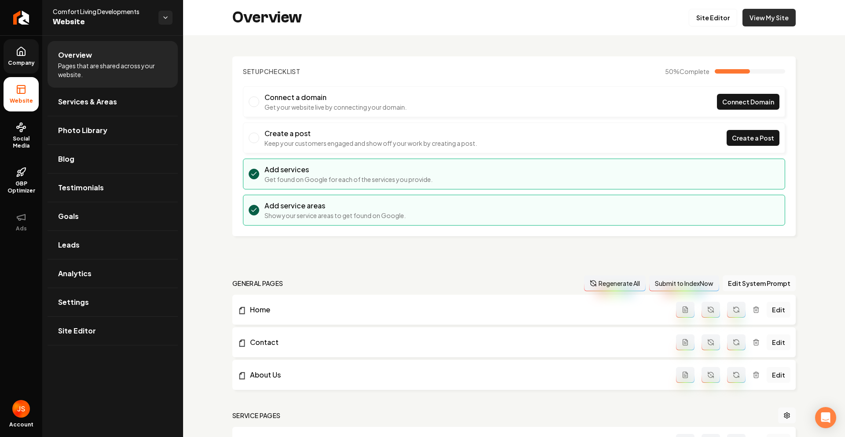
click at [767, 9] on link "View My Site" at bounding box center [768, 18] width 53 height 18
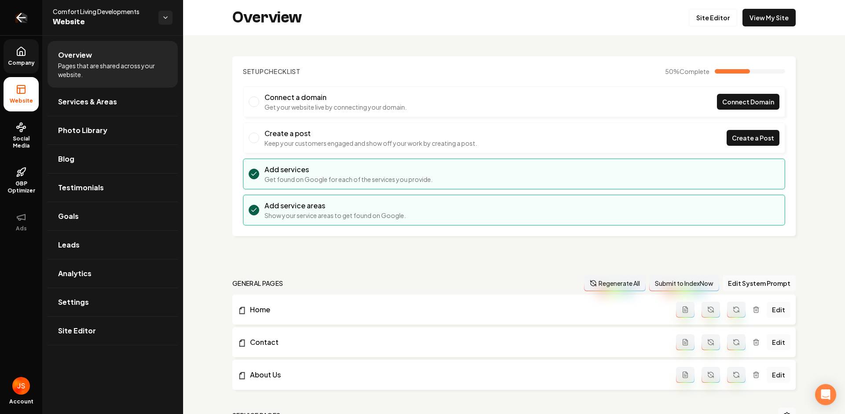
click at [33, 26] on link "Return to dashboard" at bounding box center [21, 17] width 42 height 35
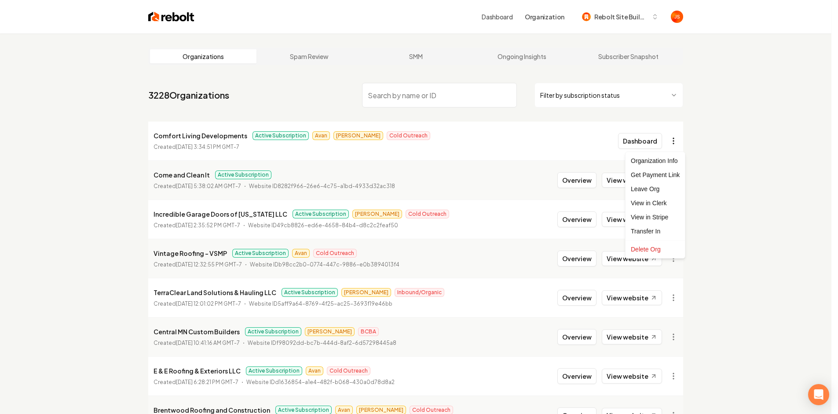
click at [683, 144] on html "Dashboard Organization Rebolt Site Builder Organizations Spam Review SMM Ongoin…" at bounding box center [419, 207] width 838 height 414
click at [653, 229] on div "Transfer In" at bounding box center [656, 231] width 56 height 14
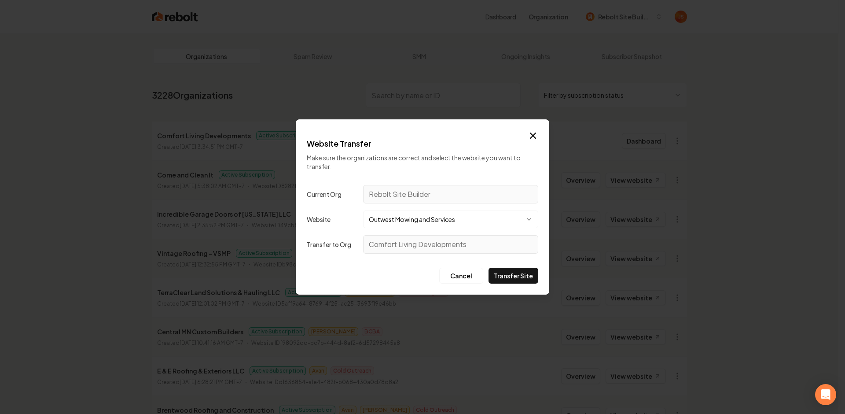
click at [396, 211] on button "Outwest Mowing and Services" at bounding box center [450, 219] width 175 height 18
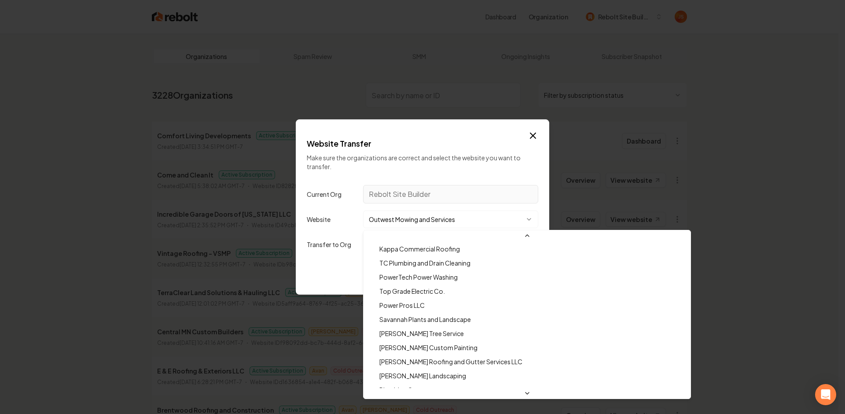
scroll to position [24339, 0]
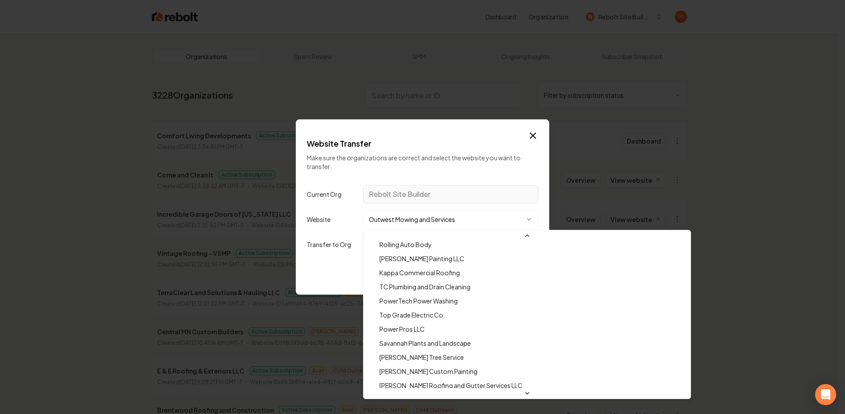
click at [331, 287] on div at bounding box center [422, 207] width 845 height 414
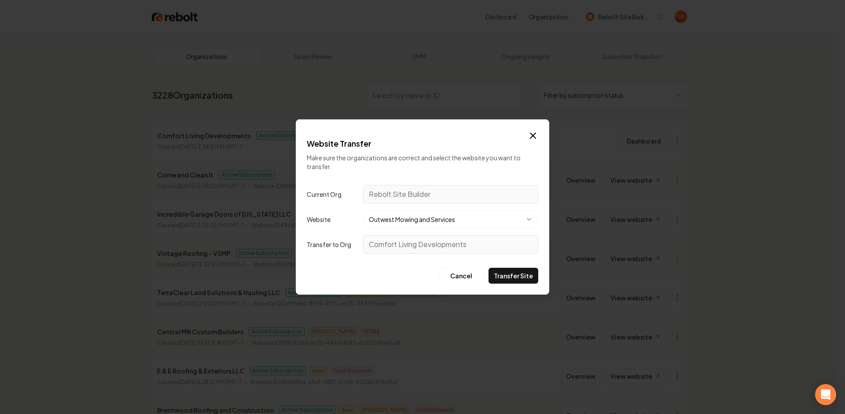
click at [398, 223] on button "Outwest Mowing and Services" at bounding box center [450, 219] width 175 height 18
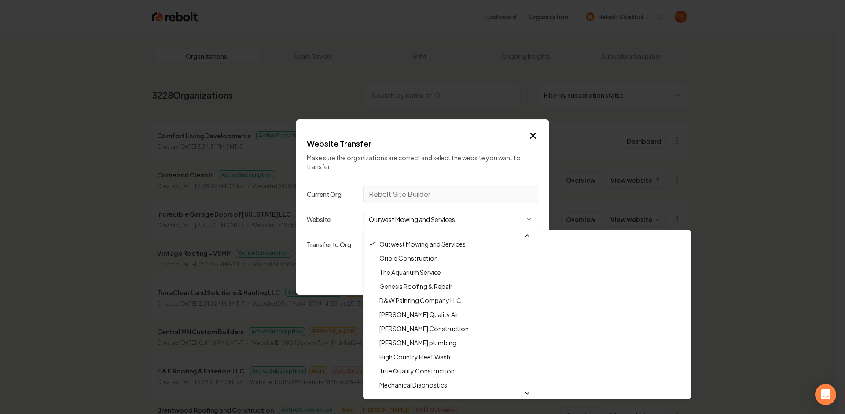
scroll to position [5258, 0]
click at [346, 259] on div at bounding box center [422, 207] width 845 height 414
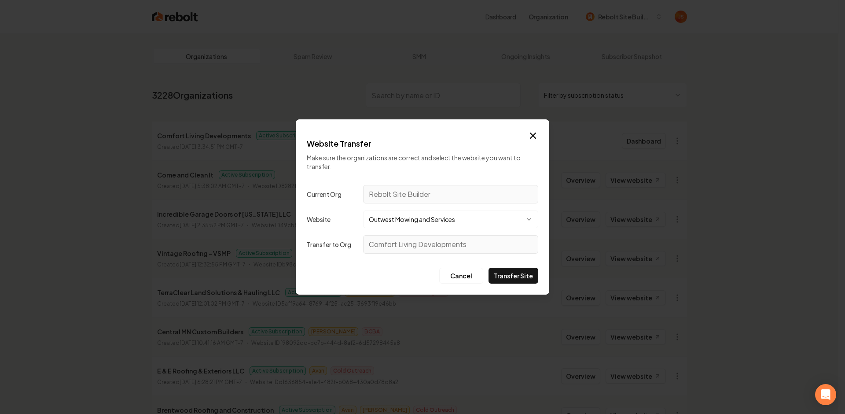
click at [416, 210] on button "Outwest Mowing and Services" at bounding box center [450, 219] width 175 height 18
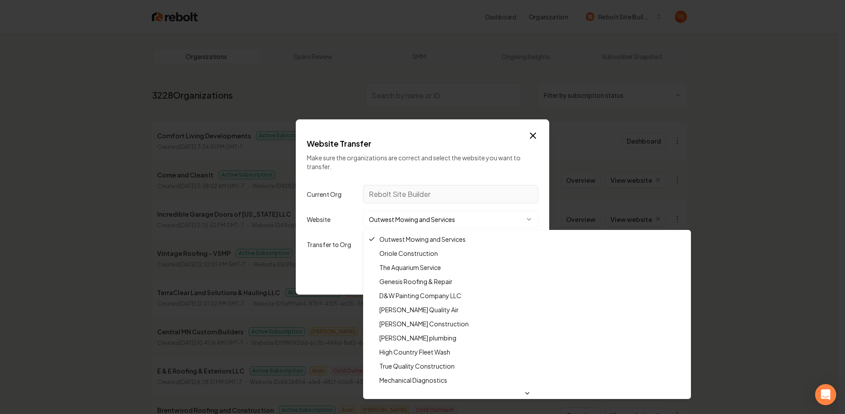
click at [418, 216] on div at bounding box center [422, 207] width 845 height 414
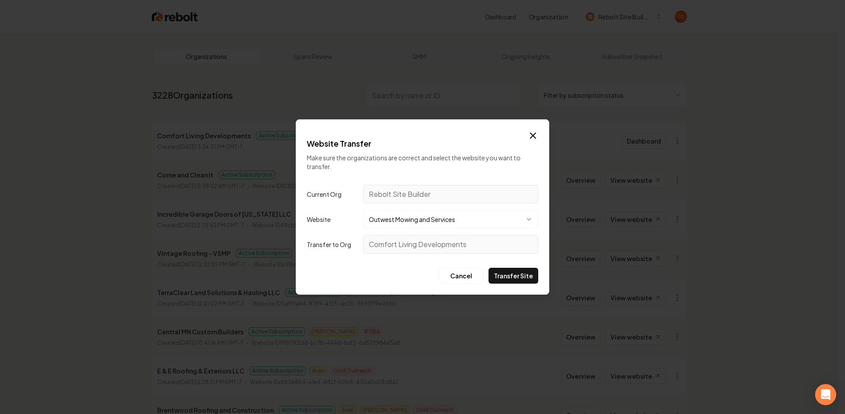
click at [418, 216] on button "Outwest Mowing and Services" at bounding box center [450, 219] width 175 height 18
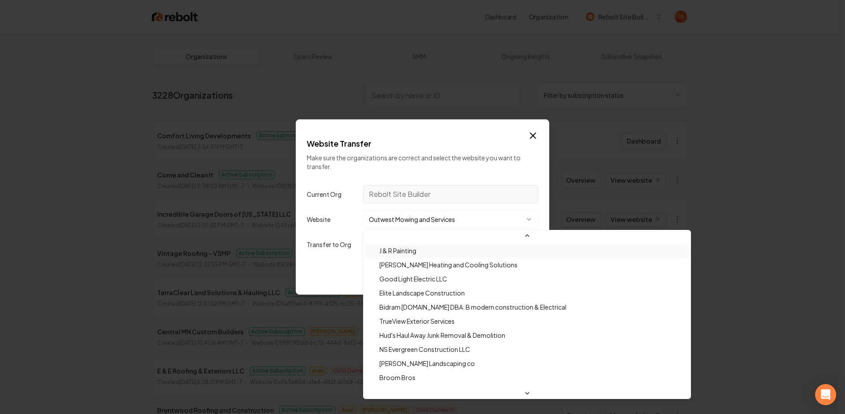
scroll to position [5778, 0]
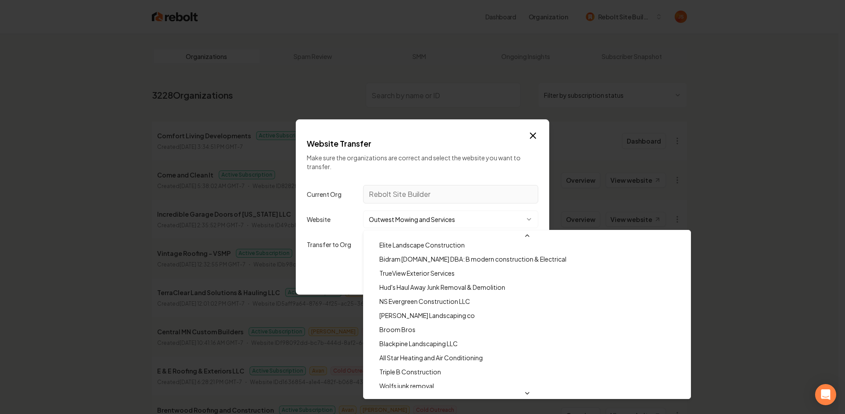
click at [301, 260] on div at bounding box center [422, 207] width 845 height 414
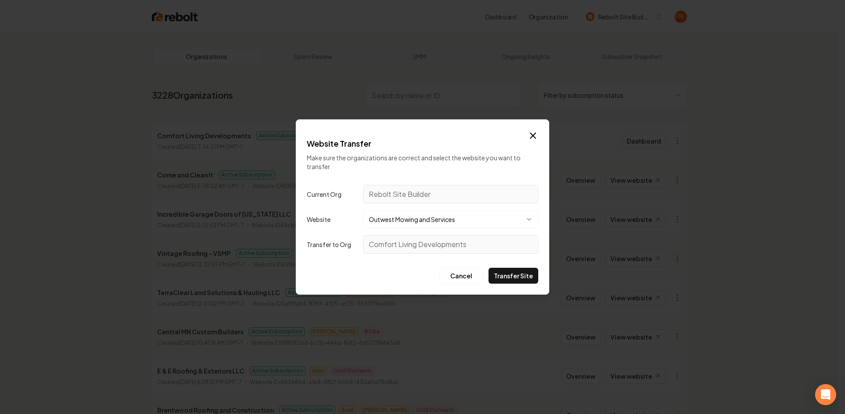
click at [412, 215] on button "Outwest Mowing and Services" at bounding box center [450, 219] width 175 height 18
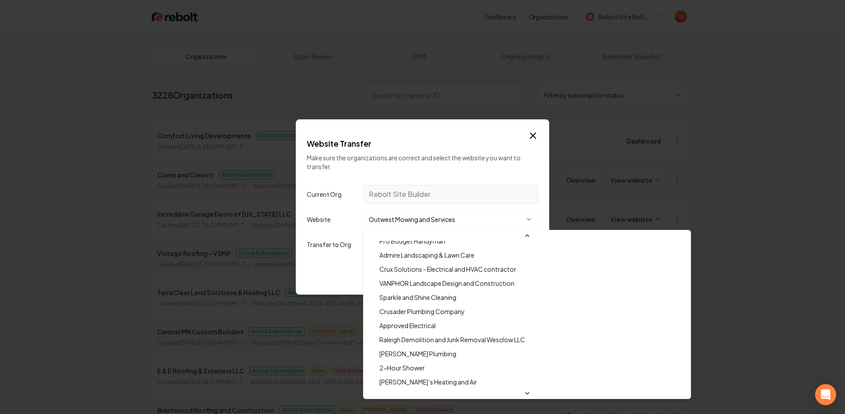
scroll to position [27987, 0]
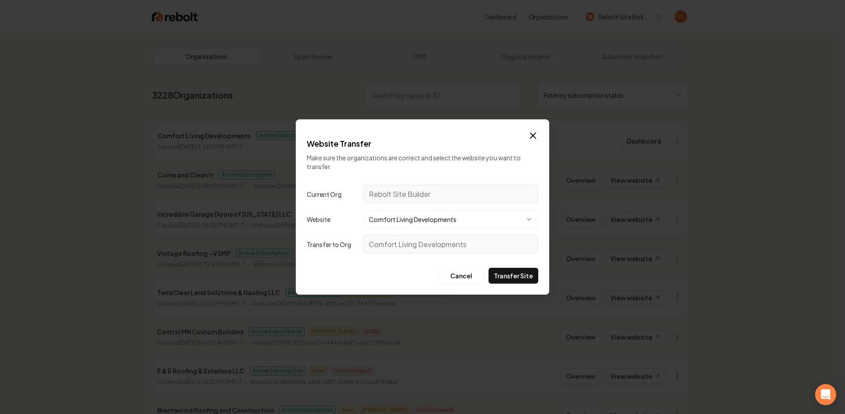
click at [348, 275] on div "Cancel Transfer Site" at bounding box center [422, 276] width 231 height 16
click at [355, 269] on div "Cancel Transfer Site" at bounding box center [422, 276] width 231 height 16
click at [508, 272] on button "Transfer Site" at bounding box center [513, 276] width 50 height 16
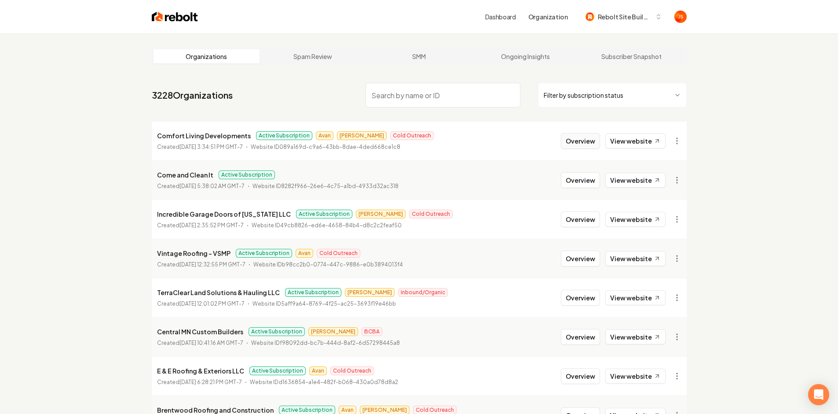
click at [580, 145] on button "Overview" at bounding box center [580, 141] width 39 height 16
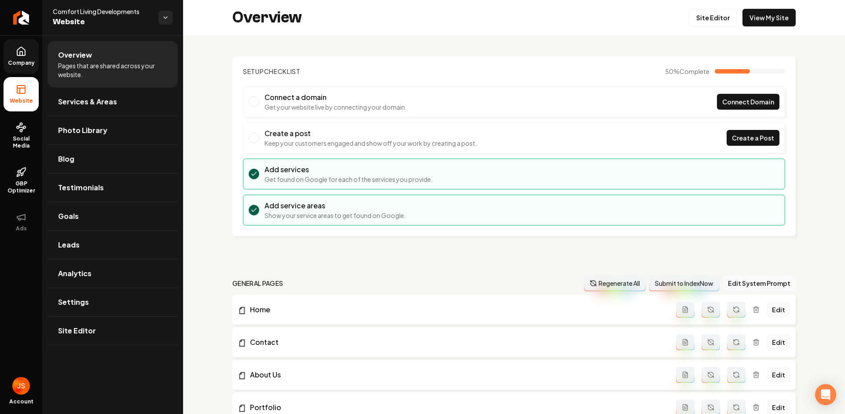
click at [22, 50] on icon at bounding box center [21, 51] width 11 height 11
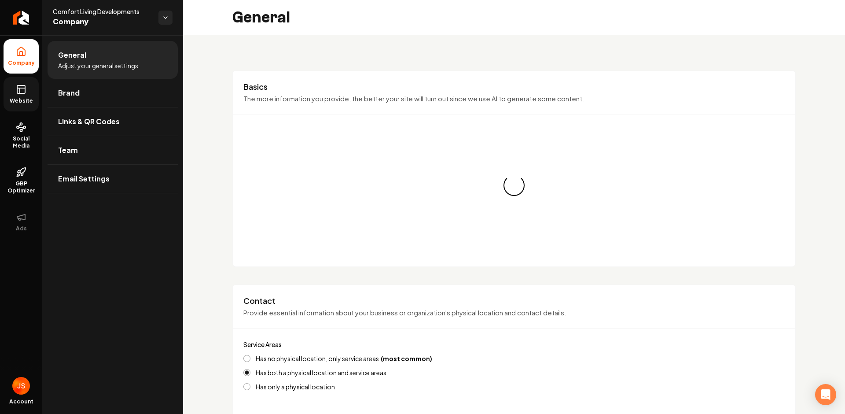
click at [26, 83] on link "Website" at bounding box center [21, 94] width 35 height 34
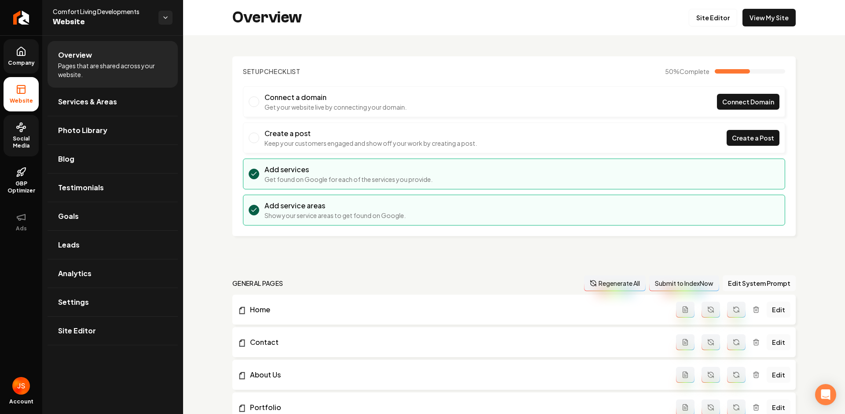
click at [12, 147] on span "Social Media" at bounding box center [21, 142] width 35 height 14
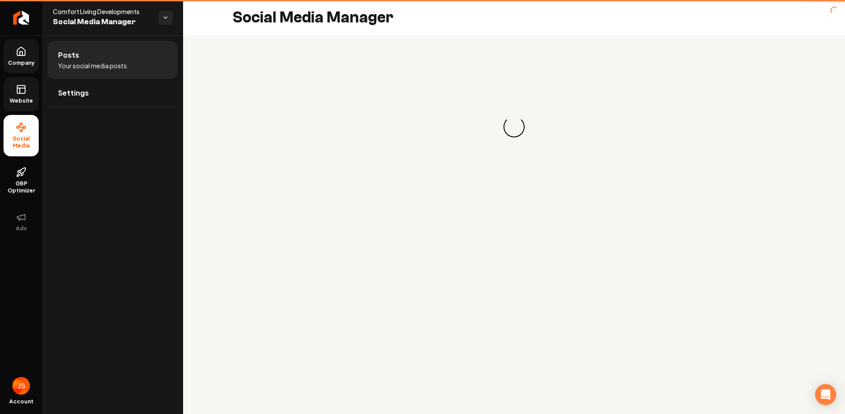
click at [29, 51] on link "Company" at bounding box center [21, 56] width 35 height 34
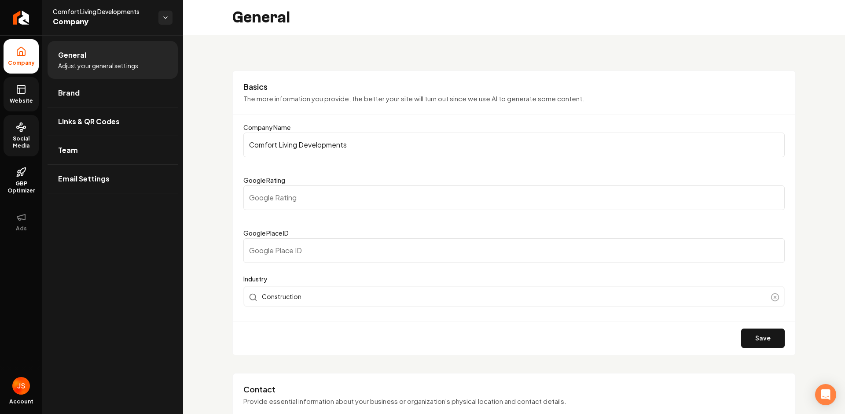
click at [21, 99] on span "Website" at bounding box center [21, 100] width 30 height 7
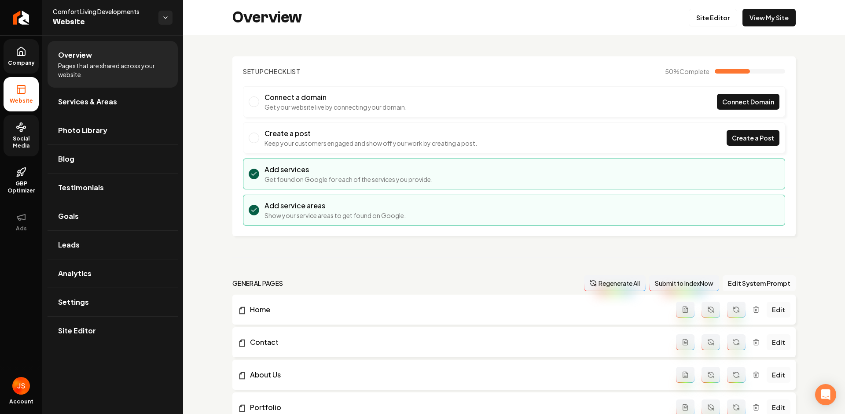
click at [16, 55] on icon at bounding box center [21, 51] width 11 height 11
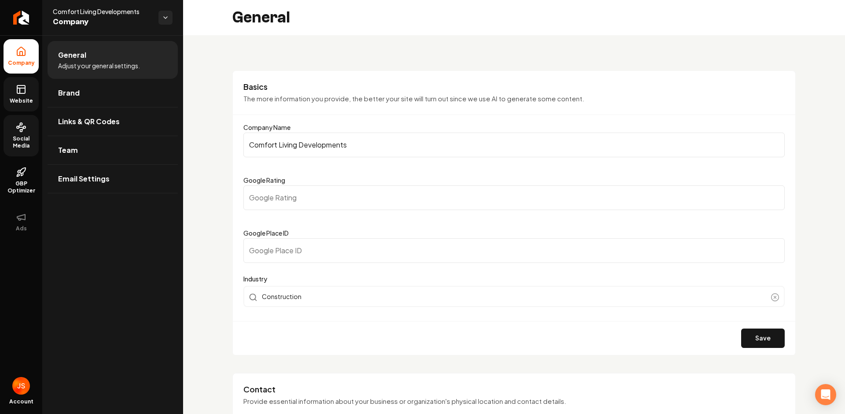
click at [18, 88] on icon at bounding box center [21, 89] width 11 height 11
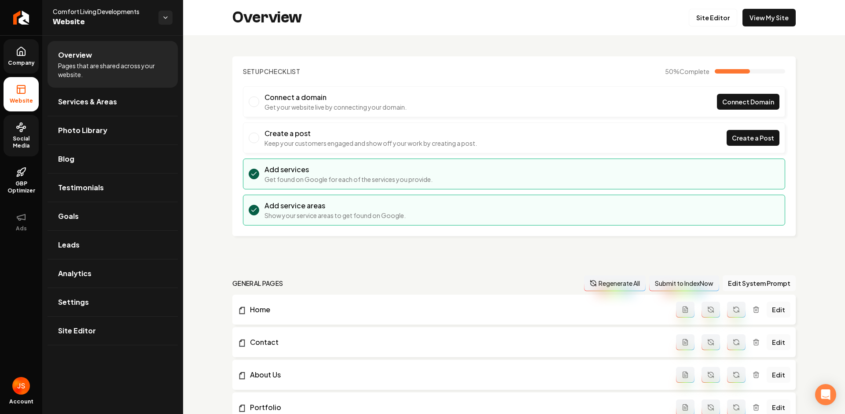
click at [18, 126] on icon at bounding box center [21, 127] width 11 height 11
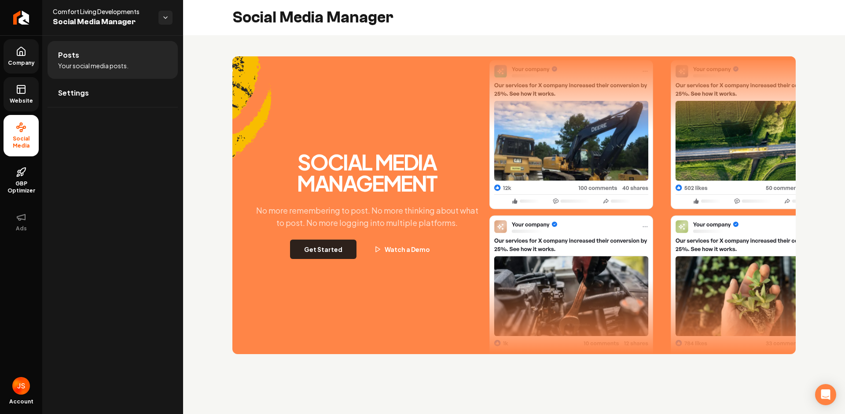
click at [336, 247] on button "Get Started" at bounding box center [323, 248] width 66 height 19
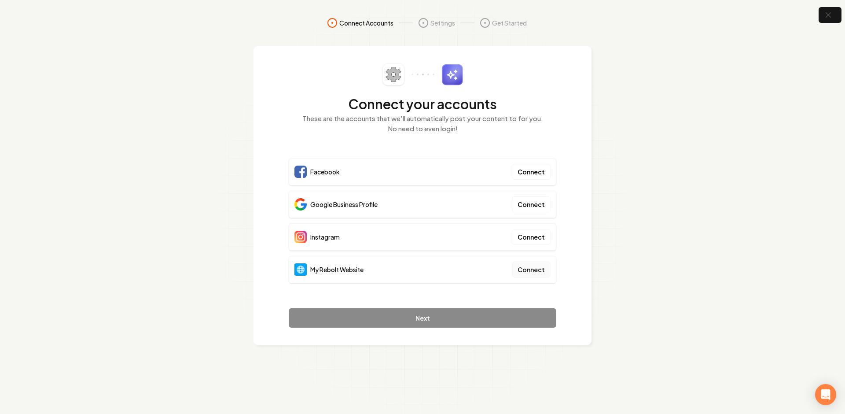
click at [532, 272] on button "Connect" at bounding box center [531, 269] width 39 height 16
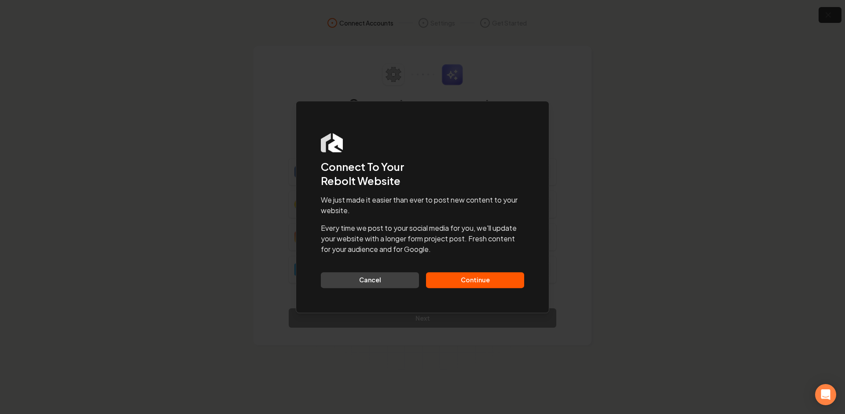
click at [478, 285] on button "Continue" at bounding box center [475, 280] width 98 height 16
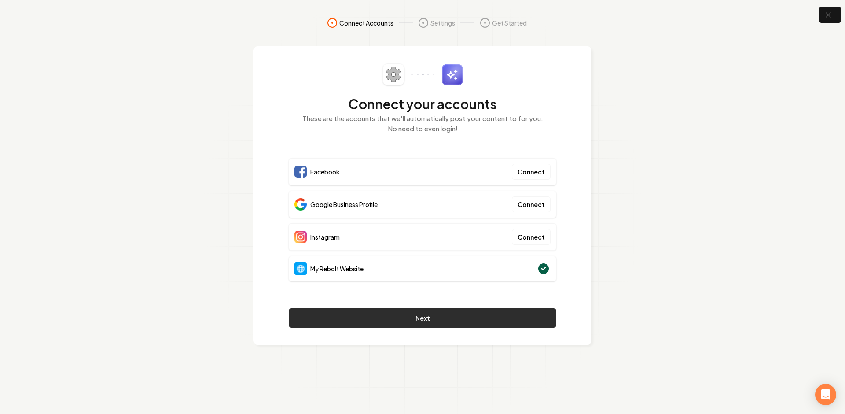
click at [487, 316] on button "Next" at bounding box center [423, 317] width 268 height 19
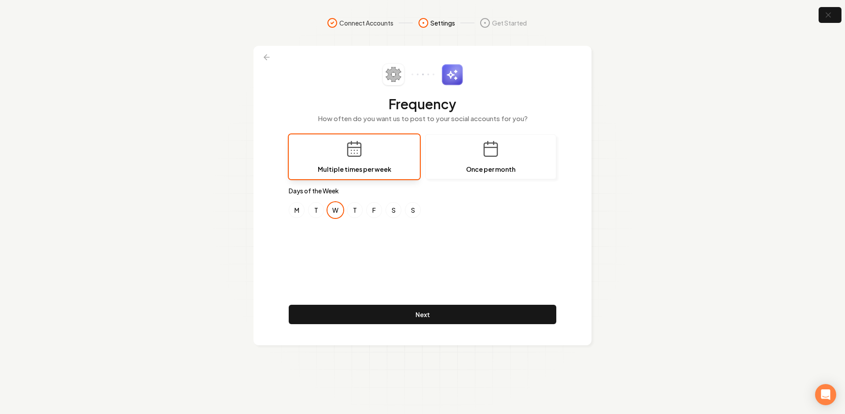
drag, startPoint x: 380, startPoint y: 254, endPoint x: 378, endPoint y: 239, distance: 15.2
click at [380, 253] on div "Frequency How often do you want us to post to your social accounts for you? Mul…" at bounding box center [423, 195] width 268 height 264
click at [389, 229] on div "Frequency How often do you want us to post to your social accounts for you? Mul…" at bounding box center [423, 195] width 268 height 264
click at [297, 213] on button "M" at bounding box center [297, 210] width 16 height 16
drag, startPoint x: 363, startPoint y: 213, endPoint x: 379, endPoint y: 213, distance: 15.8
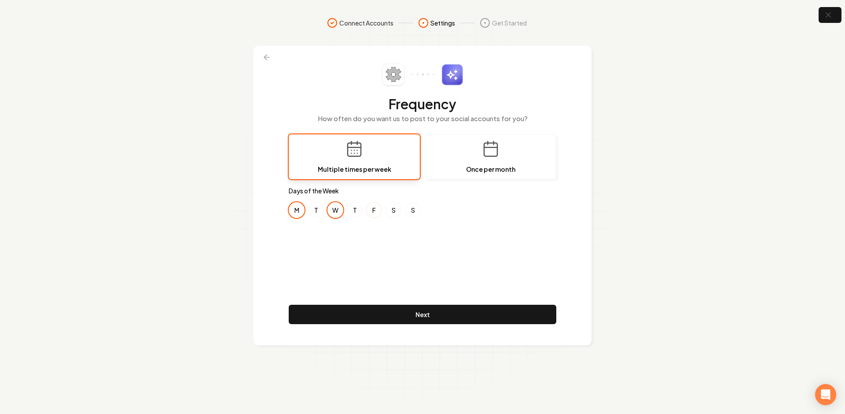
click at [363, 213] on div "M T W T F S S" at bounding box center [423, 210] width 268 height 16
click at [379, 213] on button "F" at bounding box center [374, 210] width 16 height 16
drag, startPoint x: 395, startPoint y: 213, endPoint x: 431, endPoint y: 215, distance: 36.2
click at [399, 213] on button "S" at bounding box center [393, 210] width 16 height 16
drag, startPoint x: 431, startPoint y: 215, endPoint x: 426, endPoint y: 214, distance: 5.3
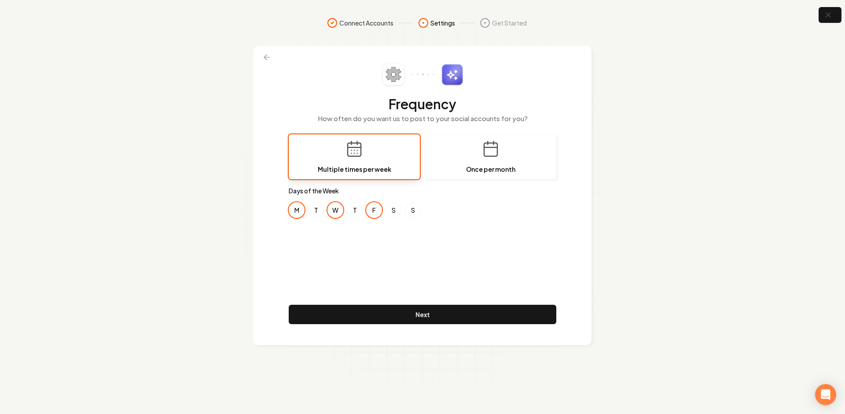
click at [431, 215] on div "M T W T F S S" at bounding box center [423, 210] width 268 height 16
click at [409, 211] on button "S" at bounding box center [413, 210] width 16 height 16
drag, startPoint x: 355, startPoint y: 208, endPoint x: 340, endPoint y: 208, distance: 15.0
click at [354, 208] on button "T" at bounding box center [355, 210] width 16 height 16
click at [318, 208] on button "T" at bounding box center [316, 210] width 16 height 16
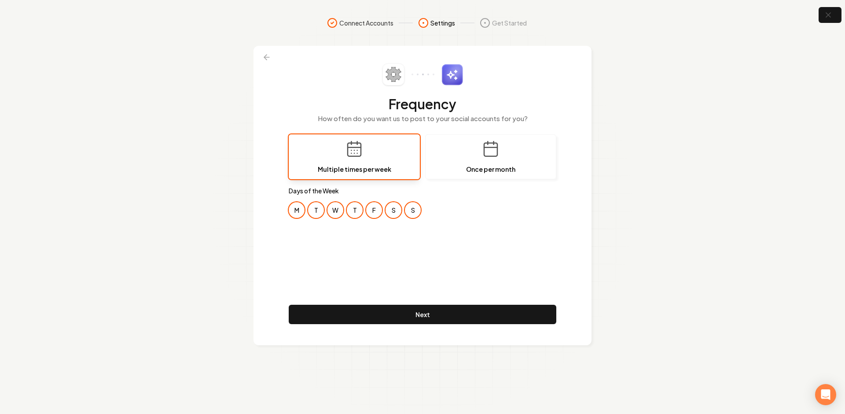
click at [295, 208] on button "M" at bounding box center [297, 210] width 16 height 16
drag, startPoint x: 312, startPoint y: 210, endPoint x: 334, endPoint y: 210, distance: 22.0
click at [312, 210] on button "T" at bounding box center [316, 210] width 16 height 16
drag, startPoint x: 334, startPoint y: 210, endPoint x: 355, endPoint y: 212, distance: 20.7
click at [334, 210] on button "W" at bounding box center [335, 210] width 16 height 16
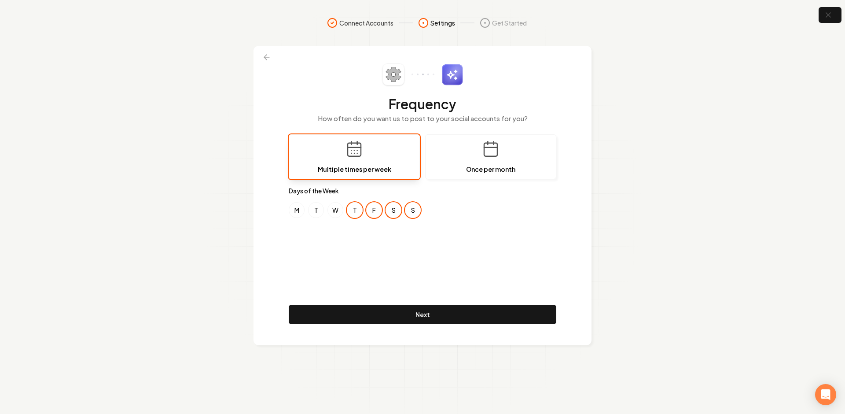
drag, startPoint x: 355, startPoint y: 212, endPoint x: 377, endPoint y: 212, distance: 21.6
click at [357, 212] on button "T" at bounding box center [355, 210] width 16 height 16
drag, startPoint x: 378, startPoint y: 212, endPoint x: 387, endPoint y: 212, distance: 8.8
click at [378, 212] on button "F" at bounding box center [374, 210] width 16 height 16
click at [404, 213] on div "M T W T F S S" at bounding box center [423, 210] width 268 height 16
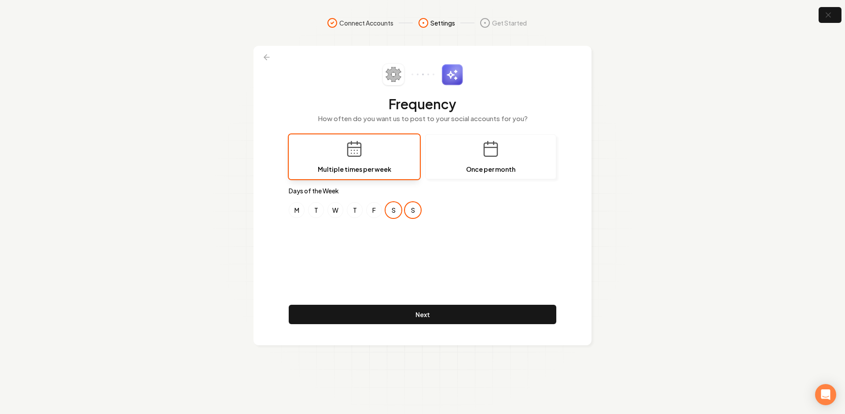
click at [414, 212] on button "S" at bounding box center [413, 210] width 16 height 16
click at [389, 209] on button "S" at bounding box center [393, 210] width 16 height 16
click at [374, 209] on button "F" at bounding box center [374, 210] width 16 height 16
click at [389, 210] on button "S" at bounding box center [393, 210] width 16 height 16
click at [394, 256] on div "Frequency How often do you want us to post to your social accounts for you? Mul…" at bounding box center [423, 195] width 268 height 264
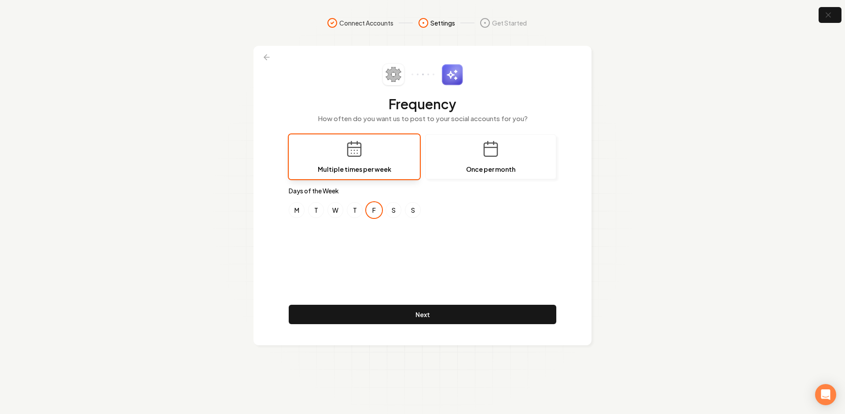
click at [390, 256] on div "Frequency How often do you want us to post to your social accounts for you? Mul…" at bounding box center [423, 195] width 268 height 264
click at [363, 242] on div "Frequency How often do you want us to post to your social accounts for you? Mul…" at bounding box center [423, 195] width 268 height 264
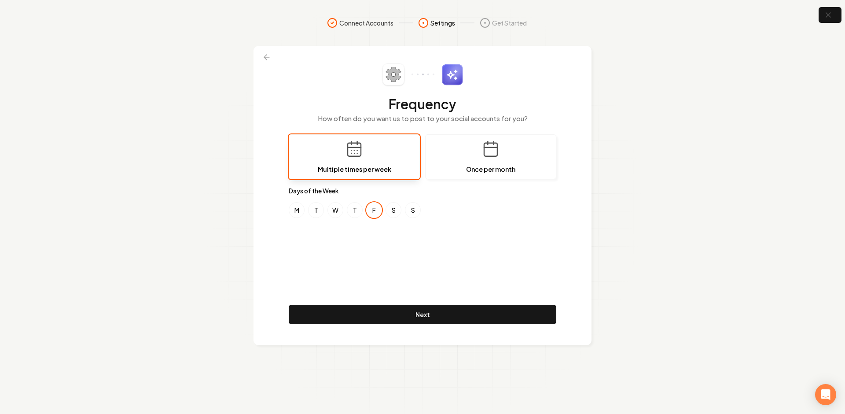
click at [313, 252] on div "Frequency How often do you want us to post to your social accounts for you? Mul…" at bounding box center [423, 195] width 268 height 264
click at [293, 206] on button "M" at bounding box center [297, 210] width 16 height 16
click at [337, 247] on div "Frequency How often do you want us to post to your social accounts for you? Mul…" at bounding box center [423, 195] width 268 height 264
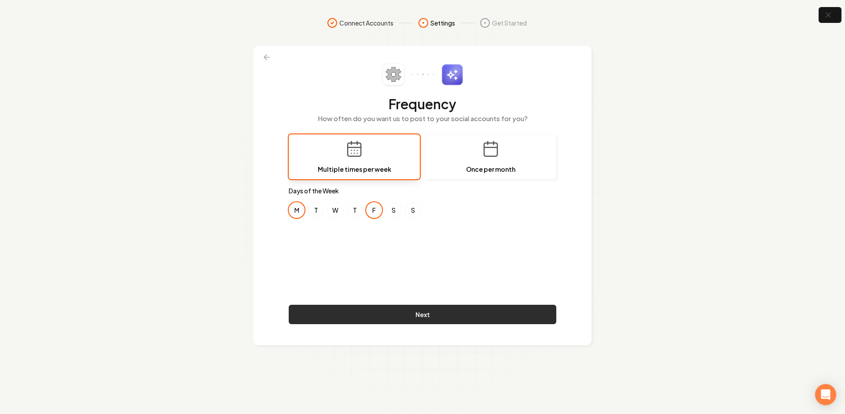
click at [358, 317] on button "Next" at bounding box center [423, 314] width 268 height 19
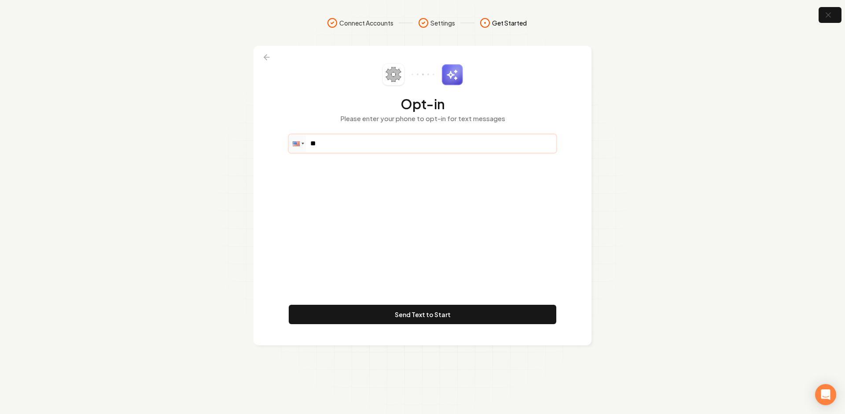
click at [351, 143] on input "**" at bounding box center [422, 144] width 267 height 18
paste input "**********"
type input "**********"
click at [399, 238] on div "**********" at bounding box center [423, 195] width 268 height 264
click at [405, 310] on button "Send Text to Start" at bounding box center [423, 314] width 268 height 19
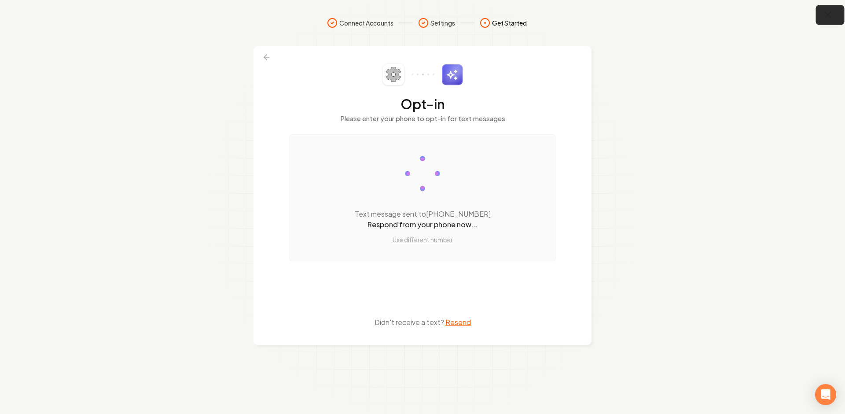
click at [825, 16] on icon "button" at bounding box center [827, 15] width 11 height 11
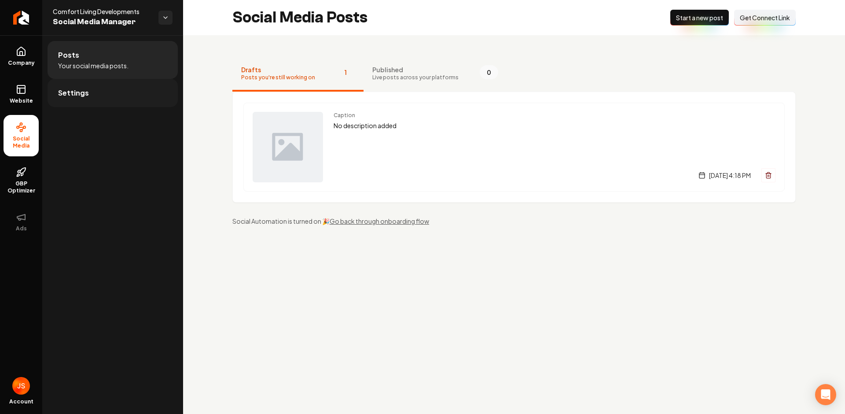
click at [114, 91] on link "Settings" at bounding box center [113, 93] width 130 height 28
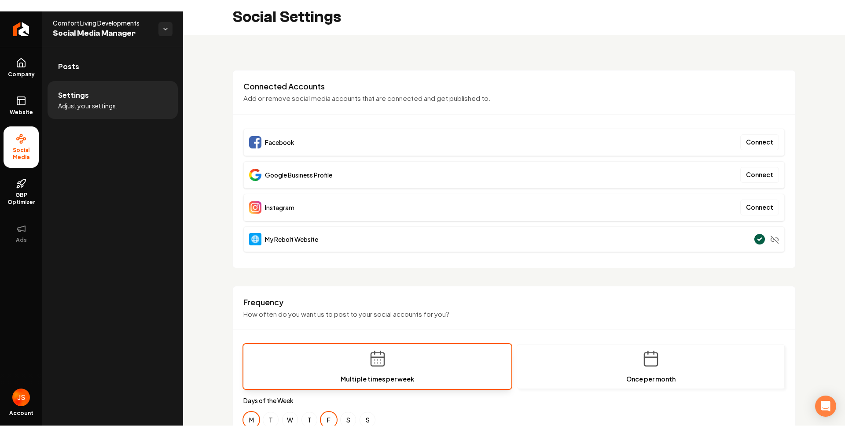
scroll to position [13, 0]
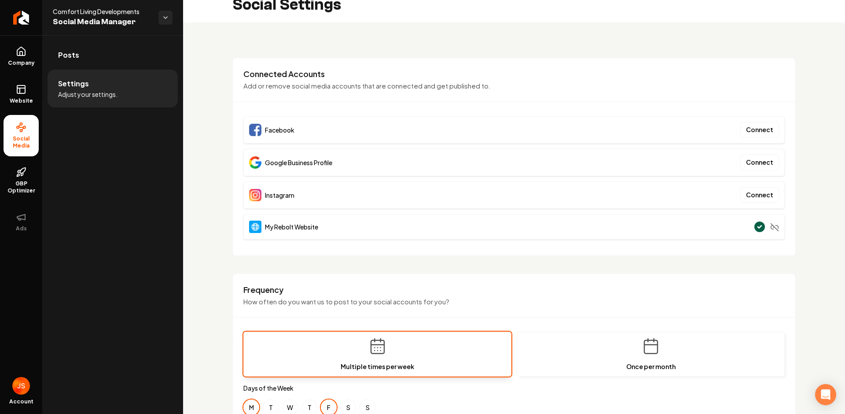
click at [295, 129] on div "Facebook Connect" at bounding box center [513, 129] width 541 height 27
drag, startPoint x: 297, startPoint y: 129, endPoint x: 239, endPoint y: 128, distance: 58.1
click at [239, 128] on div "Connected Accounts Add or remove social media accounts that are connected and g…" at bounding box center [513, 157] width 563 height 198
click at [293, 125] on span "Facebook" at bounding box center [279, 129] width 29 height 9
click at [295, 166] on span "Google Business Profile" at bounding box center [298, 162] width 67 height 9
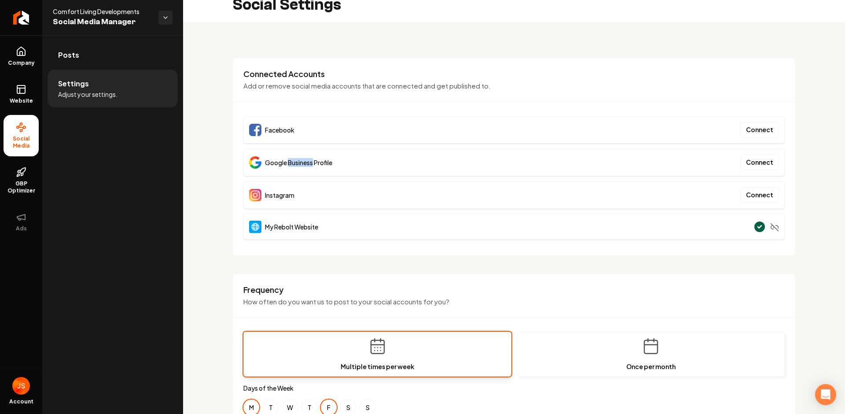
click at [294, 166] on span "Google Business Profile" at bounding box center [298, 162] width 67 height 9
click at [391, 164] on div "Google Business Profile Connect" at bounding box center [513, 162] width 541 height 27
click at [371, 167] on div "Google Business Profile Connect" at bounding box center [513, 162] width 541 height 27
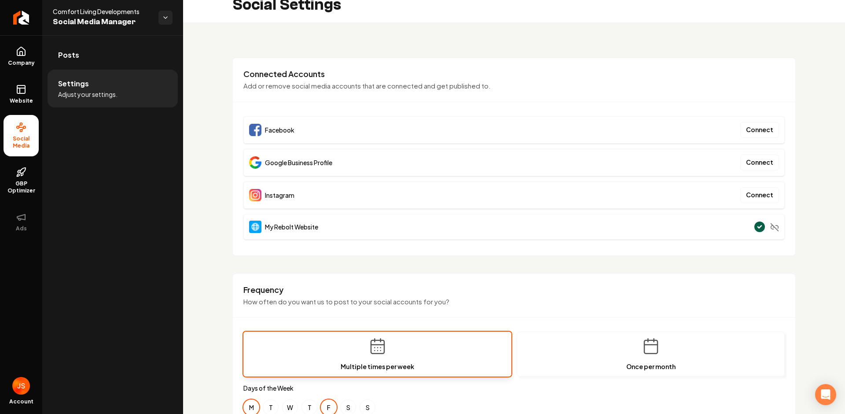
click at [370, 167] on div "Google Business Profile Connect" at bounding box center [513, 162] width 541 height 27
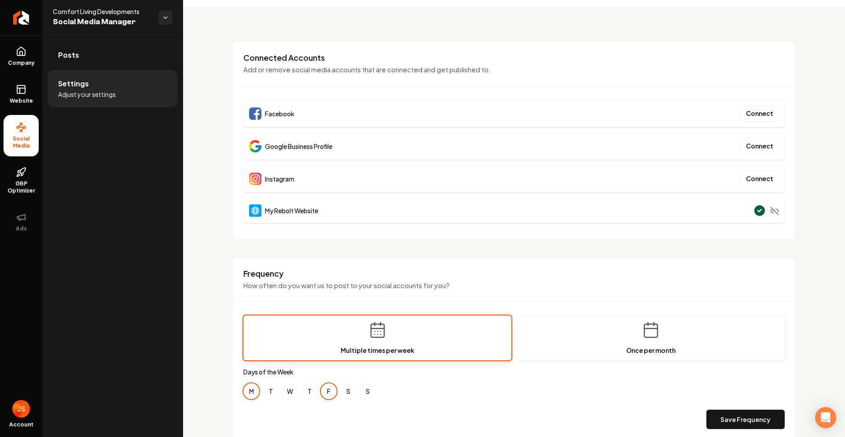
scroll to position [29, 0]
click at [17, 102] on span "Website" at bounding box center [21, 100] width 30 height 7
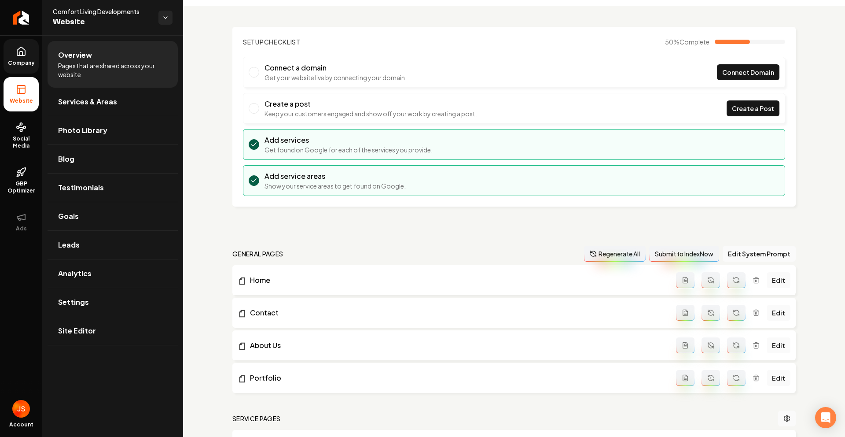
click at [34, 64] on span "Company" at bounding box center [21, 62] width 34 height 7
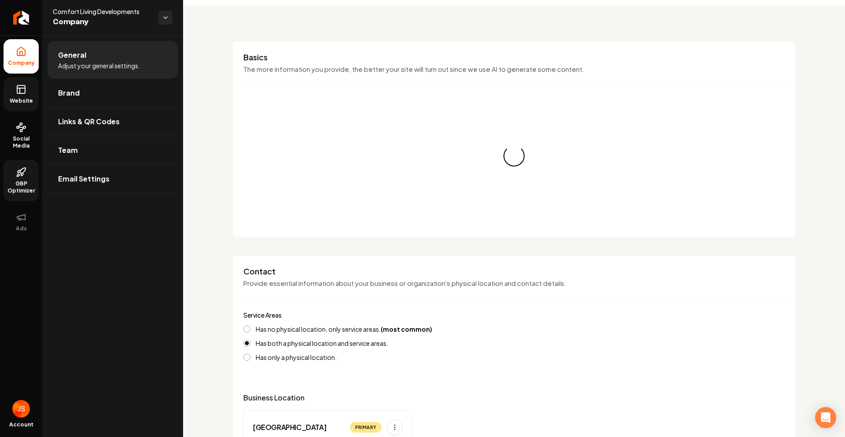
click at [10, 177] on link "GBP Optimizer" at bounding box center [21, 180] width 35 height 41
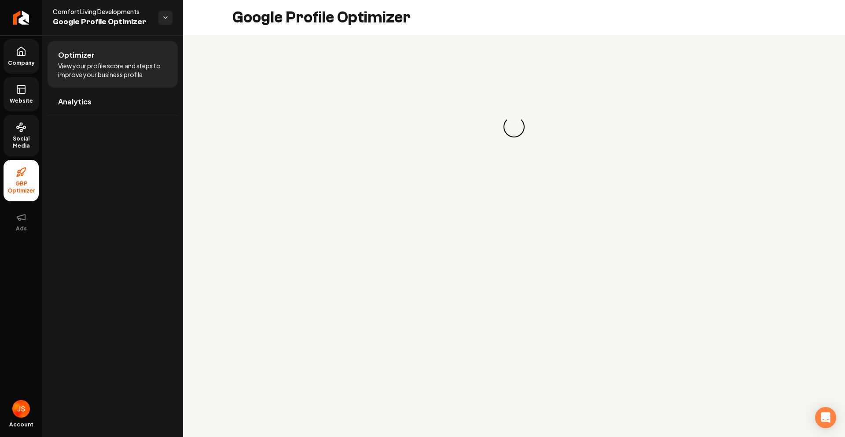
click at [29, 134] on link "Social Media" at bounding box center [21, 135] width 35 height 41
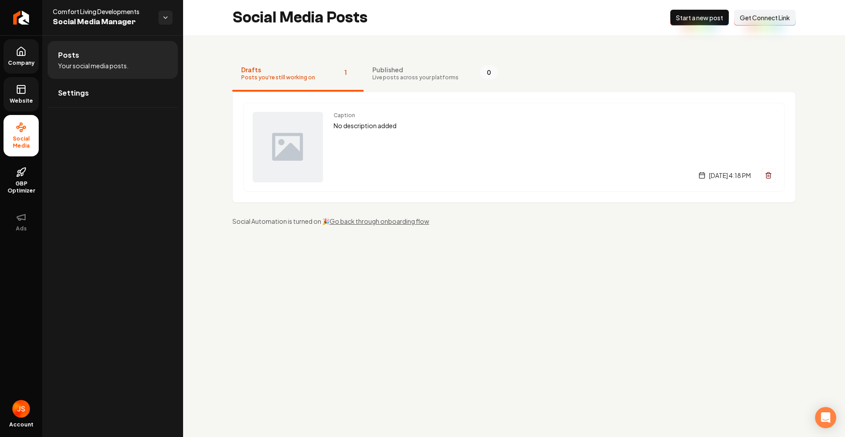
click at [749, 13] on span "Get Connect Link" at bounding box center [765, 17] width 50 height 9
click at [15, 92] on link "Website" at bounding box center [21, 94] width 35 height 34
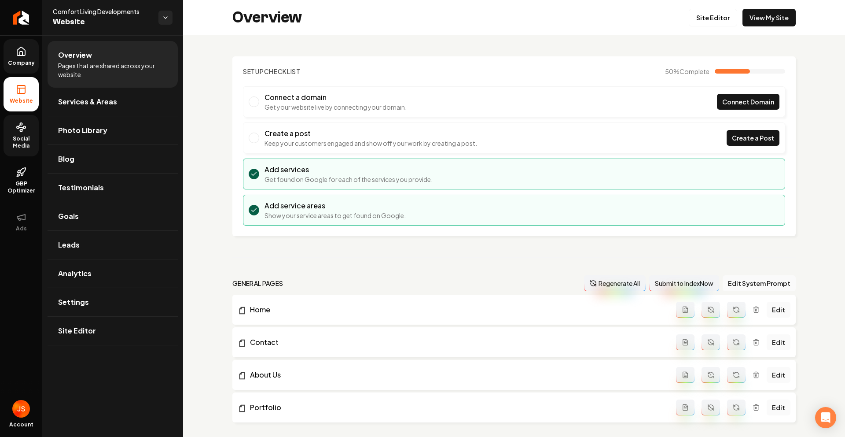
click at [26, 52] on icon at bounding box center [21, 51] width 11 height 11
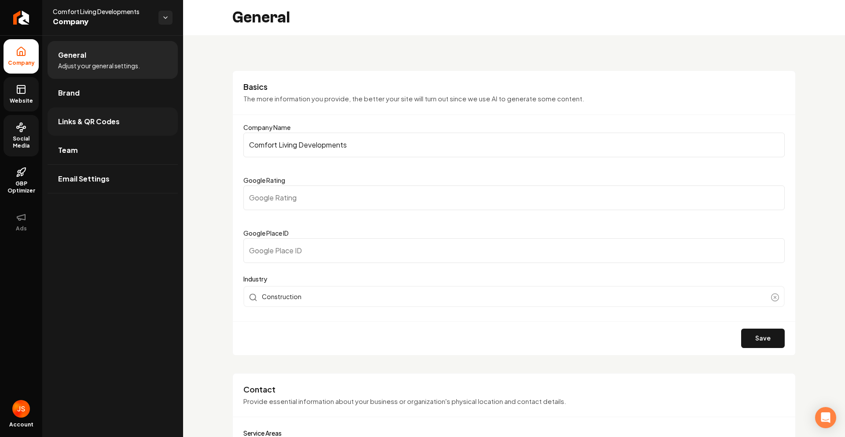
click at [87, 124] on span "Links & QR Codes" at bounding box center [89, 121] width 62 height 11
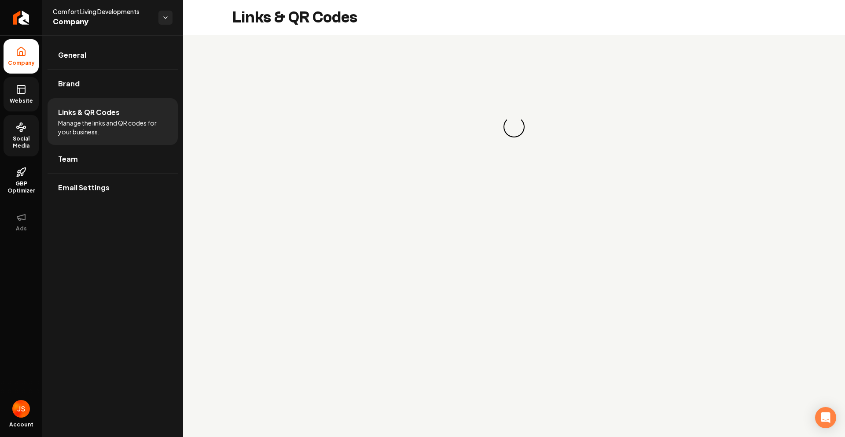
click at [25, 87] on rect at bounding box center [21, 89] width 8 height 8
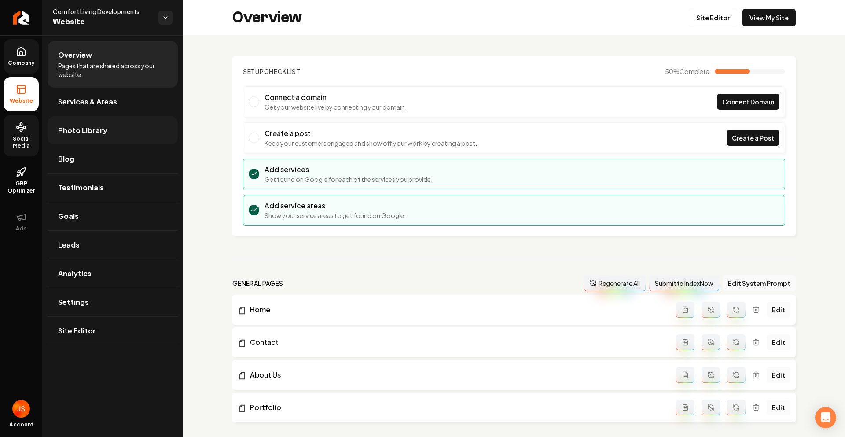
click at [77, 128] on span "Photo Library" at bounding box center [82, 130] width 49 height 11
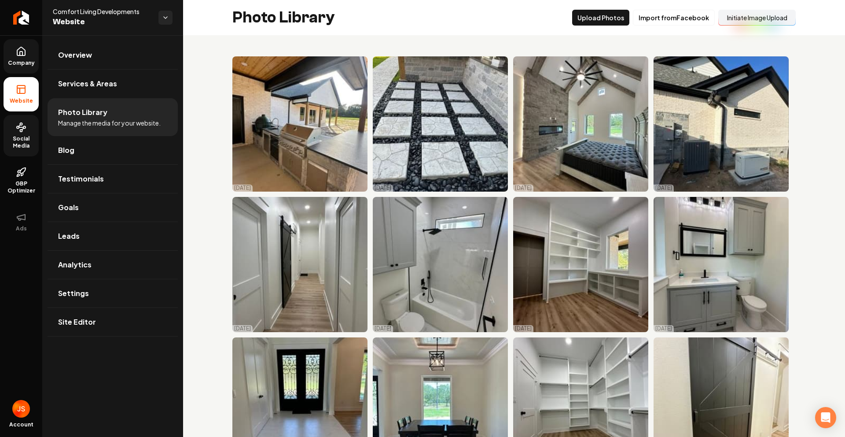
click at [748, 17] on button "Initiate Image Upload" at bounding box center [756, 18] width 77 height 16
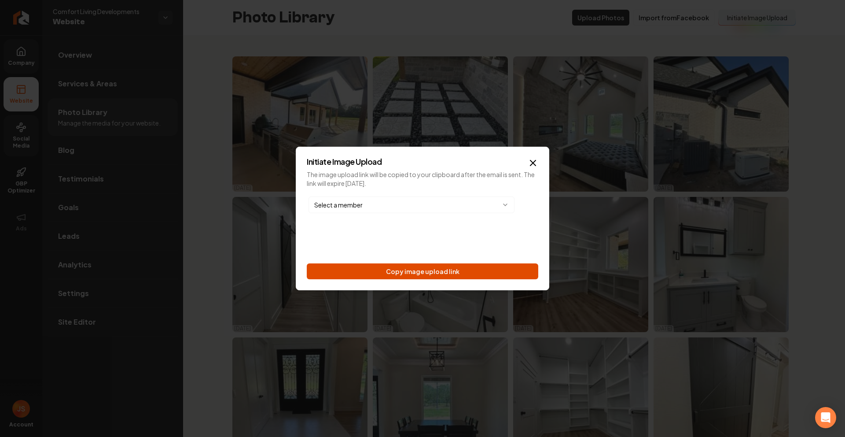
click at [452, 267] on button "Copy image upload link" at bounding box center [422, 271] width 231 height 16
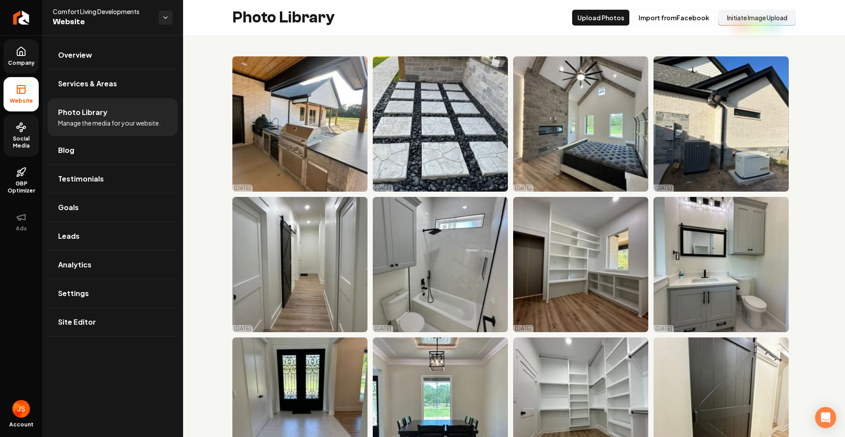
click at [24, 57] on link "Company" at bounding box center [21, 56] width 35 height 34
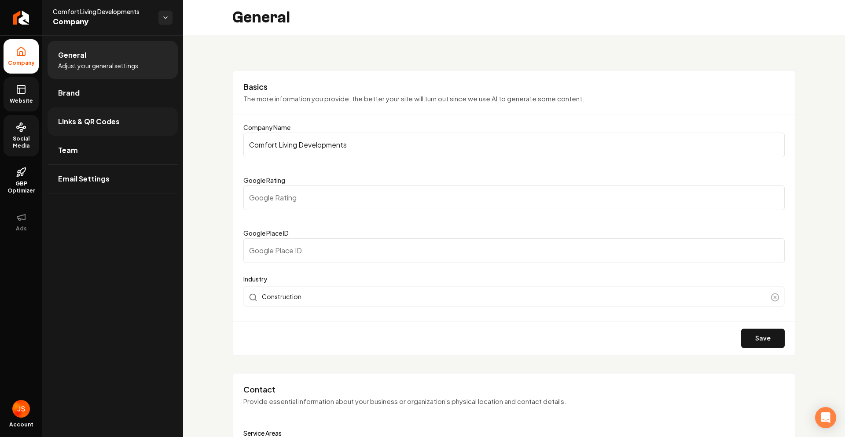
click at [74, 128] on link "Links & QR Codes" at bounding box center [113, 121] width 130 height 28
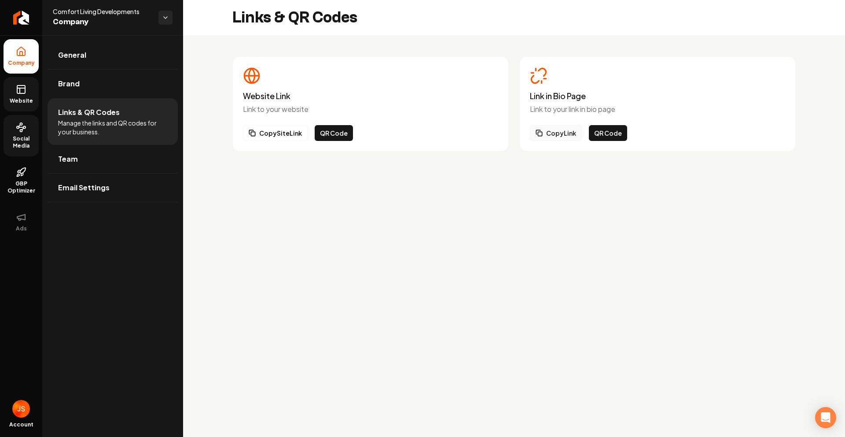
click at [565, 136] on button "Copy Link" at bounding box center [556, 133] width 52 height 16
click at [58, 162] on link "Team" at bounding box center [113, 159] width 130 height 28
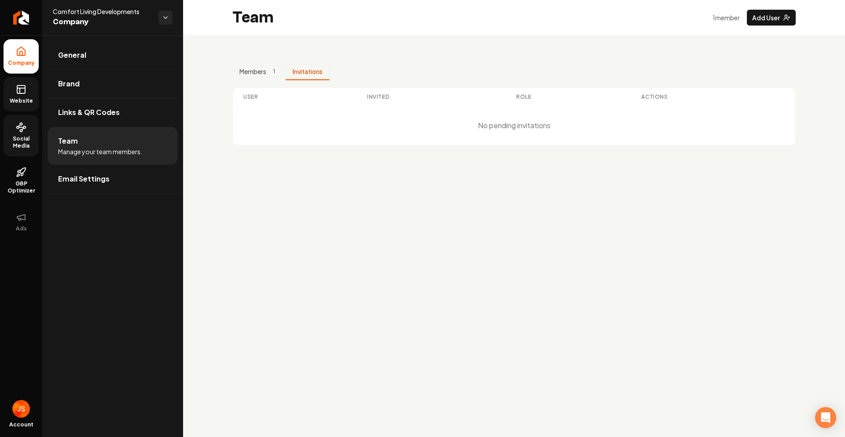
click at [304, 74] on button "Invitations" at bounding box center [308, 71] width 44 height 17
click at [778, 16] on button "Add User" at bounding box center [771, 18] width 49 height 16
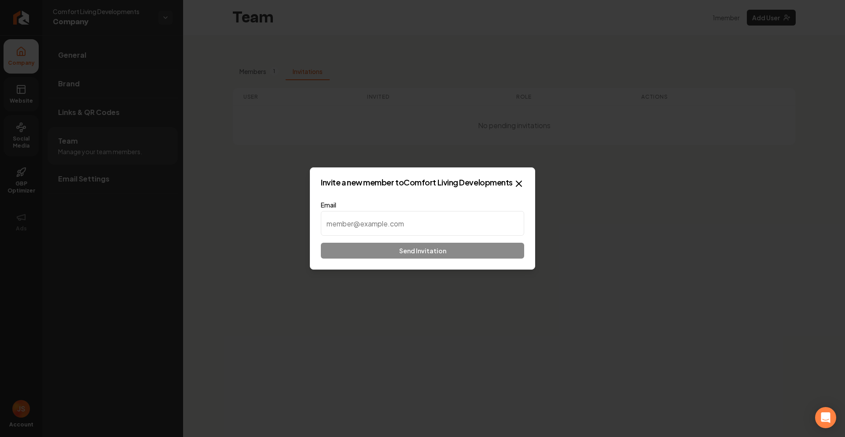
type input "https://c7fo1xtj3j.builtright.app/"
paste input "comfortlivingdevelopments@gmail.com"
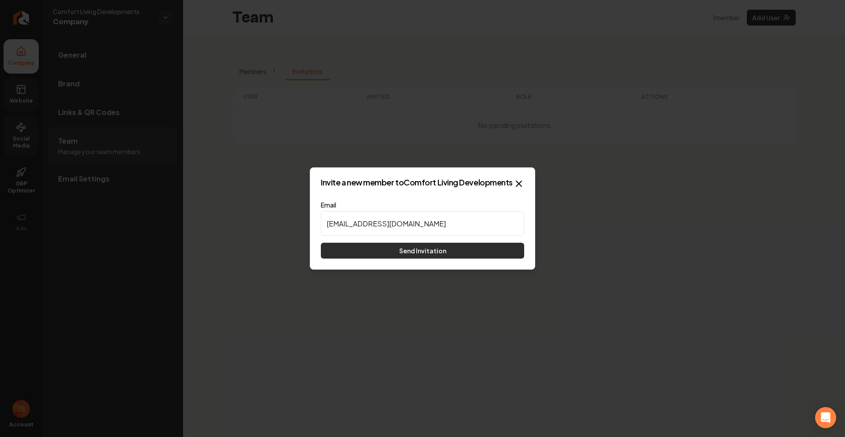
type input "[EMAIL_ADDRESS][DOMAIN_NAME]"
click at [426, 248] on button "Send Invitation" at bounding box center [422, 250] width 203 height 16
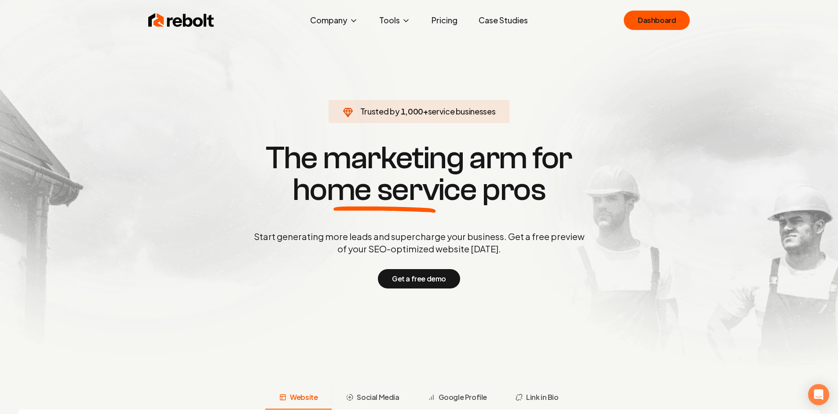
click at [541, 74] on section "Trusted by 1,000 + service businesses The marketing arm for home service pros S…" at bounding box center [419, 214] width 437 height 372
drag, startPoint x: 455, startPoint y: 113, endPoint x: 349, endPoint y: 111, distance: 105.6
click at [349, 111] on span "Trusted by 1,000 + service businesses" at bounding box center [419, 111] width 170 height 12
click at [363, 108] on span "Trusted by" at bounding box center [379, 111] width 39 height 10
drag, startPoint x: 377, startPoint y: 109, endPoint x: 511, endPoint y: 118, distance: 134.1
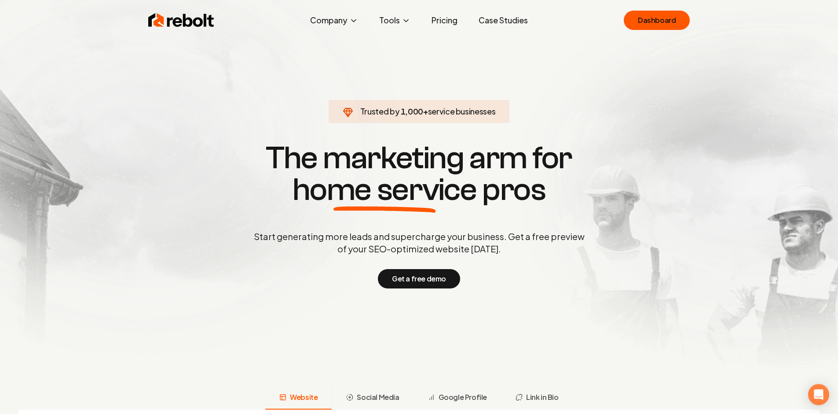
click at [504, 117] on span "Trusted by 1,000 + service businesses" at bounding box center [419, 111] width 170 height 12
click at [498, 105] on span "Trusted by 1,000 + service businesses" at bounding box center [419, 111] width 170 height 12
drag, startPoint x: 501, startPoint y: 112, endPoint x: 386, endPoint y: 110, distance: 115.3
click at [386, 110] on span "Trusted by 1,000 + service businesses" at bounding box center [419, 111] width 170 height 12
click at [386, 110] on span "Trusted by" at bounding box center [379, 111] width 39 height 10
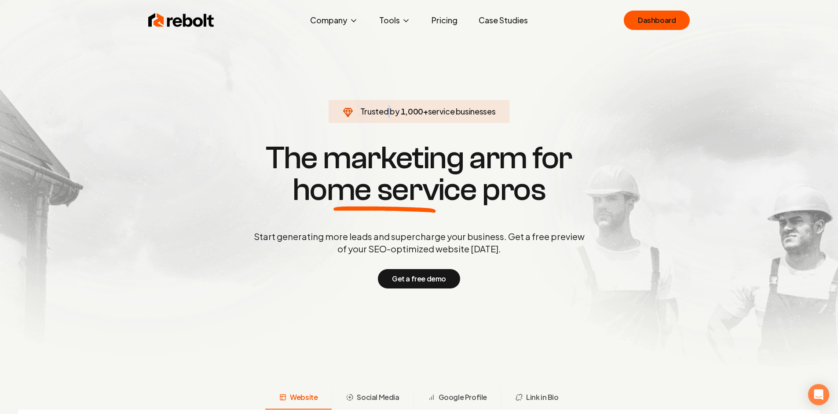
click at [386, 110] on span "Trusted by" at bounding box center [379, 111] width 39 height 10
click at [470, 79] on section "Trusted by 1,000 + service businesses The marketing arm for home service pros S…" at bounding box center [419, 214] width 437 height 372
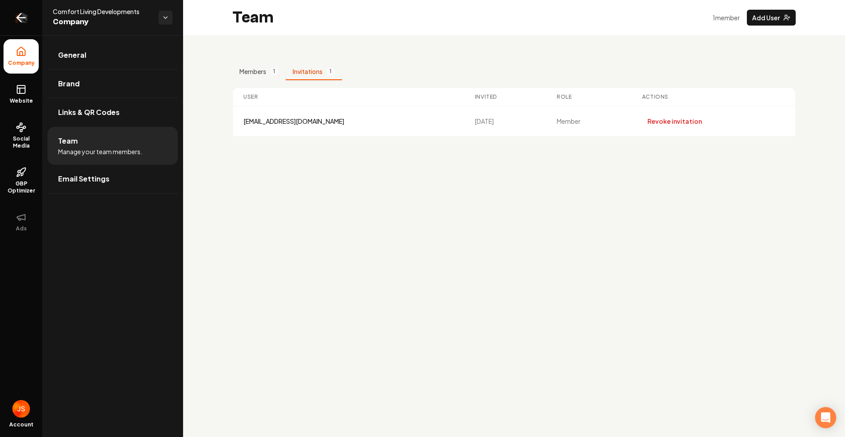
click at [24, 16] on icon "Return to dashboard" at bounding box center [21, 18] width 14 height 14
